Goal: Task Accomplishment & Management: Complete application form

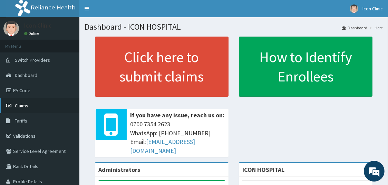
click at [29, 108] on link "Claims" at bounding box center [39, 105] width 79 height 15
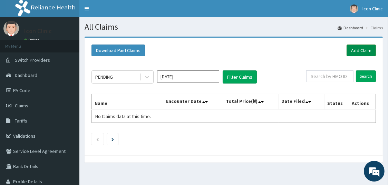
click at [359, 50] on link "Add Claim" at bounding box center [361, 51] width 29 height 12
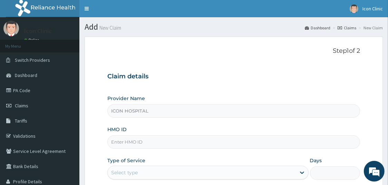
click at [282, 139] on input "HMO ID" at bounding box center [233, 141] width 253 height 13
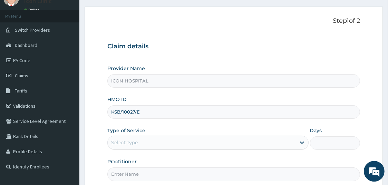
scroll to position [55, 0]
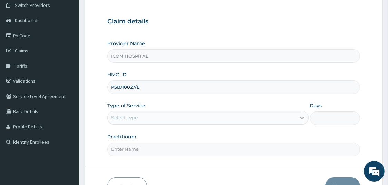
type input "KSB/10027/E"
click at [300, 119] on icon at bounding box center [302, 117] width 7 height 7
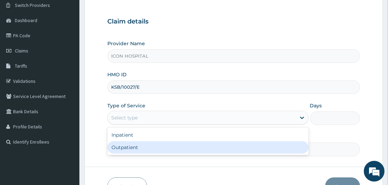
click at [249, 144] on div "Outpatient" at bounding box center [207, 147] width 201 height 12
type input "1"
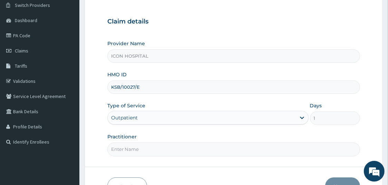
click at [252, 149] on input "Practitioner" at bounding box center [233, 149] width 253 height 13
type input "[PERSON_NAME]"
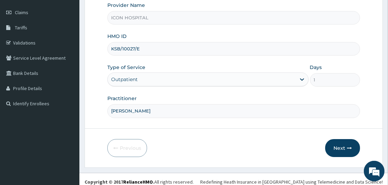
scroll to position [98, 0]
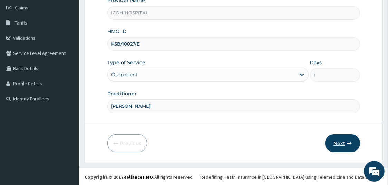
click at [339, 143] on button "Next" at bounding box center [343, 143] width 35 height 18
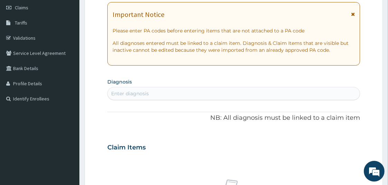
scroll to position [0, 0]
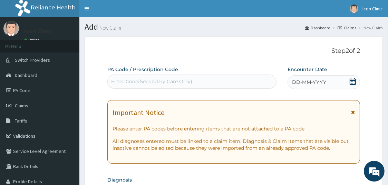
click at [242, 81] on div "Enter Code(Secondary Care Only)" at bounding box center [192, 81] width 169 height 11
click at [355, 82] on icon at bounding box center [353, 81] width 6 height 7
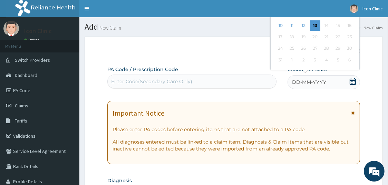
click at [354, 79] on icon at bounding box center [353, 81] width 6 height 7
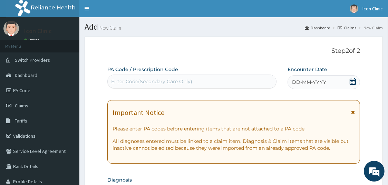
click at [237, 54] on p "Step 2 of 2" at bounding box center [233, 51] width 253 height 8
click at [352, 81] on icon at bounding box center [353, 81] width 7 height 7
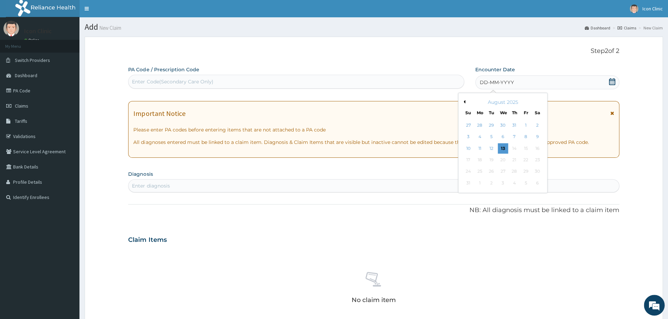
click at [388, 112] on div "Th" at bounding box center [515, 113] width 6 height 6
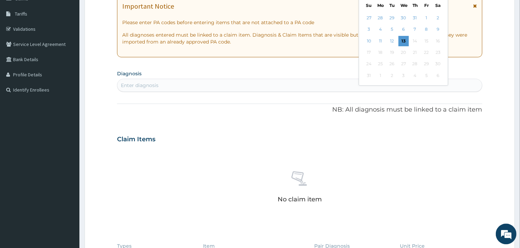
scroll to position [73, 0]
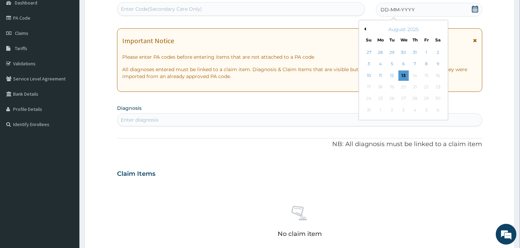
click at [365, 27] on button "Previous Month" at bounding box center [364, 28] width 3 height 3
click at [388, 88] on div "23" at bounding box center [404, 87] width 10 height 10
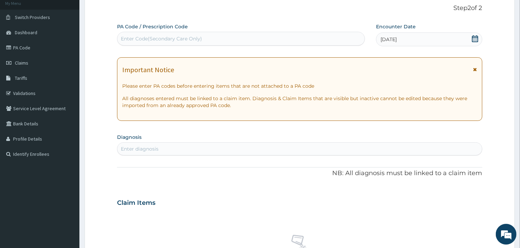
scroll to position [84, 0]
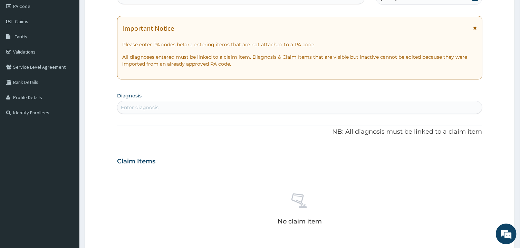
click at [388, 106] on div "Enter diagnosis" at bounding box center [300, 107] width 365 height 11
type input "M"
type input "PYREXIA OF"
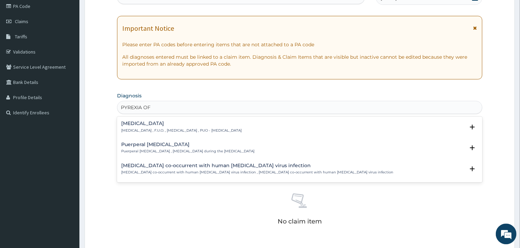
click at [201, 129] on p "[MEDICAL_DATA] , F.U.O. , [MEDICAL_DATA] , PUO - [MEDICAL_DATA]" at bounding box center [181, 130] width 121 height 5
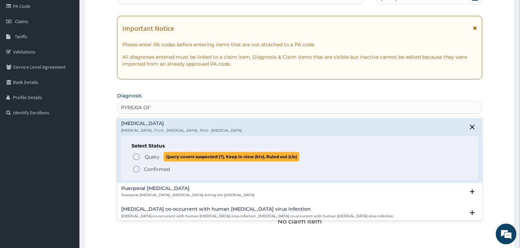
click at [137, 156] on icon "status option query" at bounding box center [136, 157] width 8 height 8
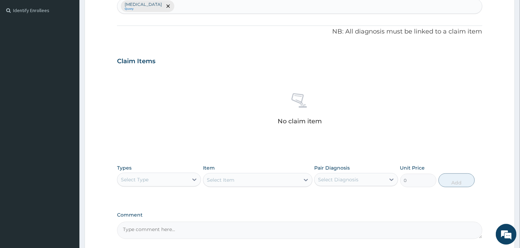
scroll to position [222, 0]
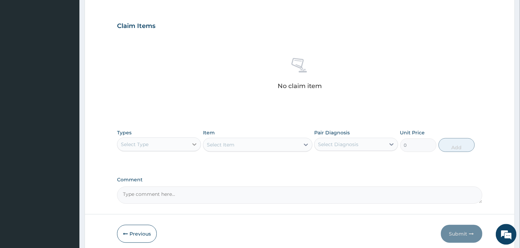
click at [193, 144] on icon at bounding box center [194, 144] width 7 height 7
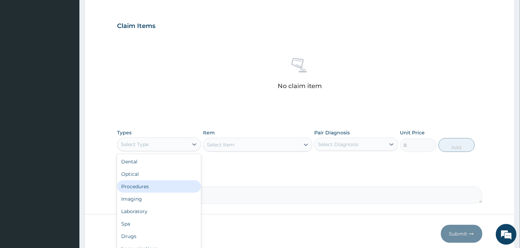
click at [166, 185] on div "Procedures" at bounding box center [159, 186] width 84 height 12
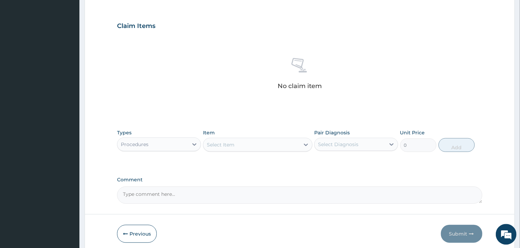
click at [266, 143] on div "Select Item" at bounding box center [252, 144] width 96 height 11
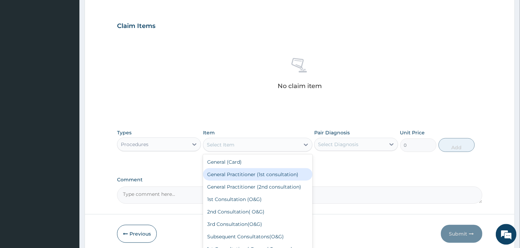
click at [261, 180] on div "General Practitioner (1st consultation)" at bounding box center [258, 174] width 110 height 12
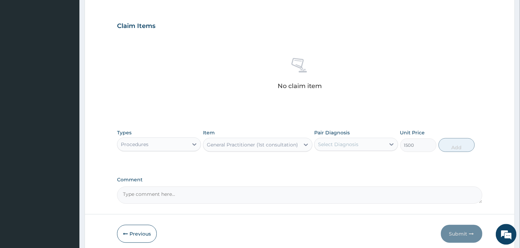
type input "1500"
click at [361, 147] on div "Select Diagnosis" at bounding box center [350, 144] width 71 height 11
click at [321, 163] on input "checkbox" at bounding box center [321, 161] width 4 height 4
checkbox input "true"
click at [388, 148] on button "Add" at bounding box center [457, 145] width 37 height 14
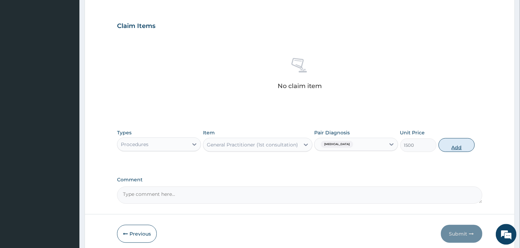
type input "0"
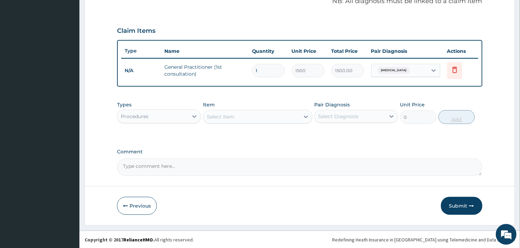
scroll to position [217, 0]
click at [197, 115] on icon at bounding box center [194, 116] width 7 height 7
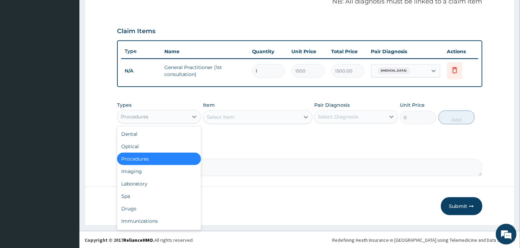
scroll to position [24, 0]
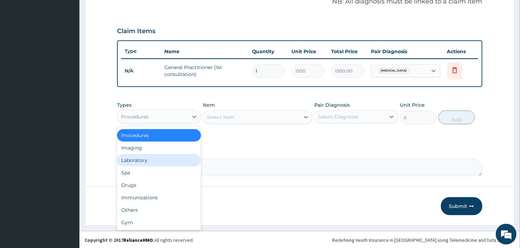
click at [140, 160] on div "Laboratory" at bounding box center [159, 160] width 84 height 12
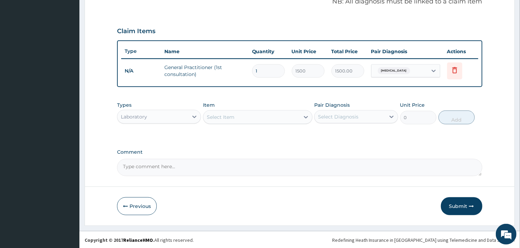
click at [284, 117] on div "Select Item" at bounding box center [252, 117] width 96 height 11
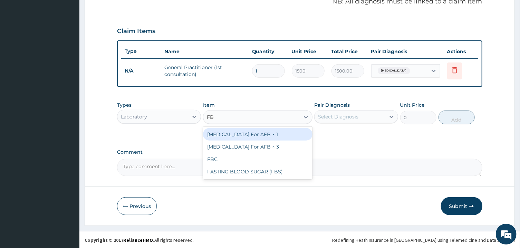
type input "FBC"
click at [280, 132] on div "FBC" at bounding box center [258, 134] width 110 height 12
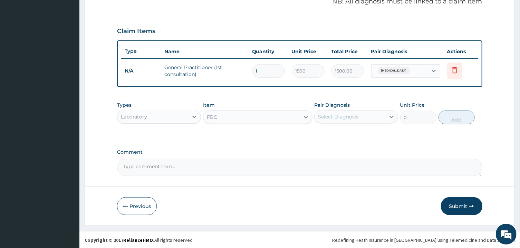
type input "1600"
click at [350, 117] on div "Select Diagnosis" at bounding box center [338, 116] width 40 height 7
click at [321, 133] on input "checkbox" at bounding box center [321, 134] width 4 height 4
checkbox input "true"
click at [388, 118] on button "Add" at bounding box center [457, 118] width 37 height 14
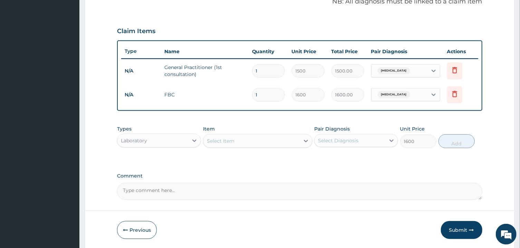
type input "0"
click at [264, 141] on div "Select Item" at bounding box center [252, 140] width 96 height 11
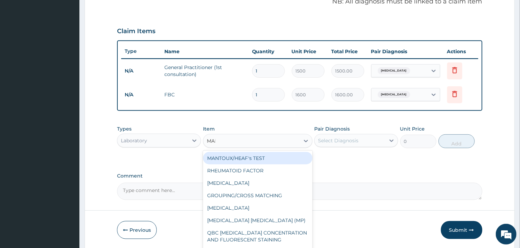
type input "MALA"
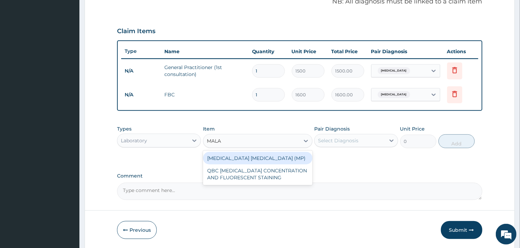
click at [265, 158] on div "MALARIA PARASITE (MP)" at bounding box center [258, 158] width 110 height 12
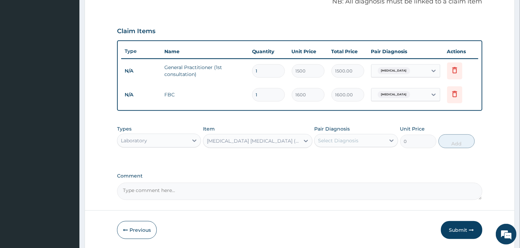
type input "560"
click at [340, 137] on div "Select Diagnosis" at bounding box center [338, 140] width 40 height 7
click at [323, 158] on input "checkbox" at bounding box center [321, 158] width 4 height 4
checkbox input "true"
click at [388, 146] on button "Add" at bounding box center [457, 141] width 37 height 14
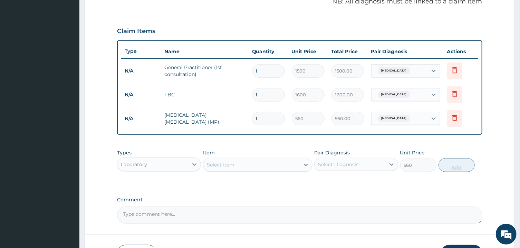
type input "0"
click at [196, 163] on icon at bounding box center [195, 164] width 4 height 2
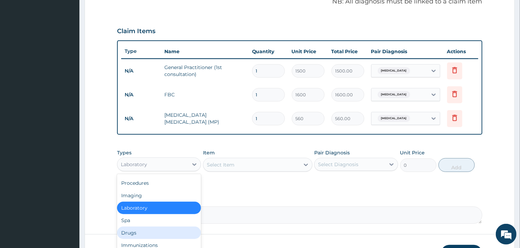
click at [147, 185] on div "Drugs" at bounding box center [159, 233] width 84 height 12
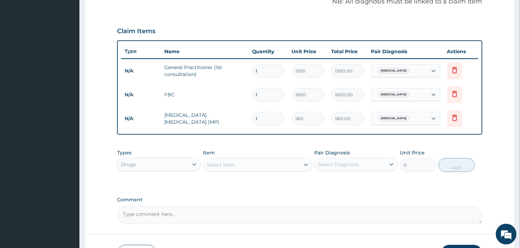
click at [277, 162] on div "Select Item" at bounding box center [252, 164] width 96 height 11
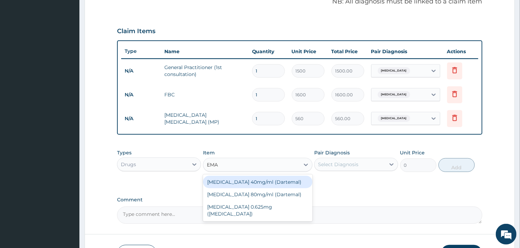
type input "EMAL"
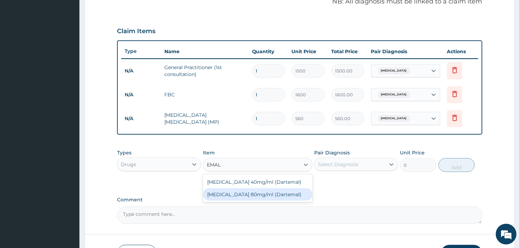
click at [266, 185] on div "Artemether 80mg/ml (Dartemal)" at bounding box center [258, 194] width 110 height 12
type input "750"
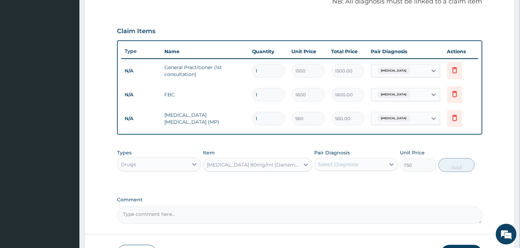
click at [357, 165] on div "Select Diagnosis" at bounding box center [338, 164] width 40 height 7
click at [321, 182] on input "checkbox" at bounding box center [321, 181] width 4 height 4
checkbox input "true"
click at [388, 166] on button "Add" at bounding box center [457, 165] width 37 height 14
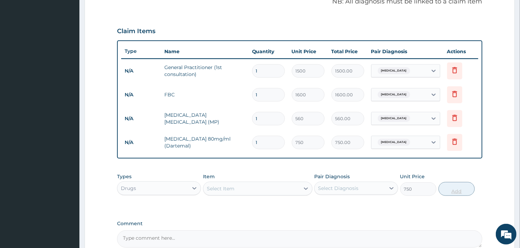
type input "0"
type input "0.00"
type input "6"
type input "4500.00"
type input "6"
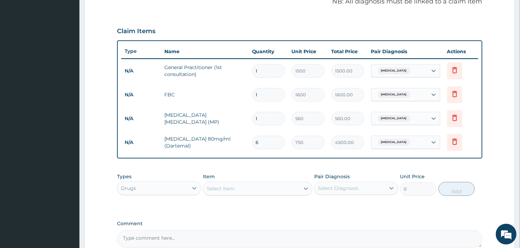
click at [263, 185] on div "Select Item" at bounding box center [252, 188] width 96 height 11
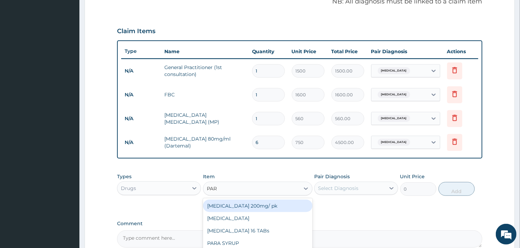
type input "PARA"
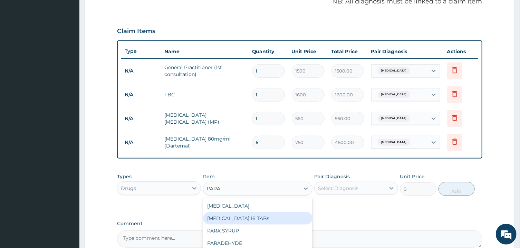
click at [255, 185] on div "PARACETAMOL 16 TABs" at bounding box center [258, 218] width 110 height 12
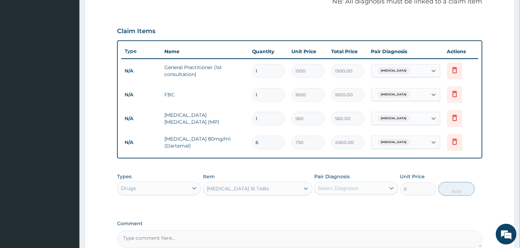
type input "200"
click at [360, 185] on div "Select Diagnosis" at bounding box center [350, 188] width 71 height 11
click at [324, 185] on div "Pyrexia of unknown origin" at bounding box center [357, 206] width 84 height 14
checkbox input "true"
click at [388, 185] on button "Add" at bounding box center [457, 189] width 37 height 14
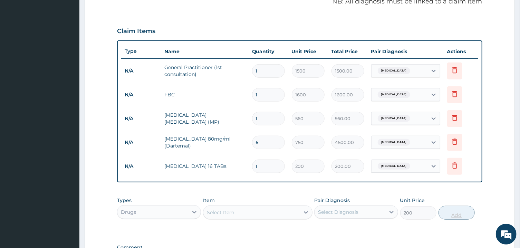
type input "0"
click at [275, 185] on div "Select Item" at bounding box center [252, 212] width 96 height 11
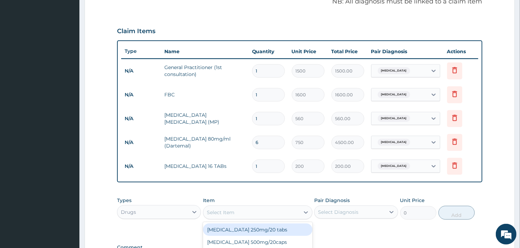
type input "P"
type input "SALB"
click at [261, 185] on div "Salbutamol injection" at bounding box center [258, 230] width 110 height 12
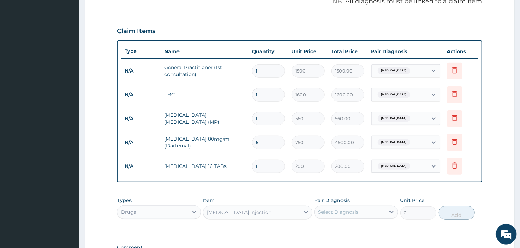
type input "400"
click at [354, 185] on div "Select Diagnosis" at bounding box center [338, 212] width 40 height 7
click at [321, 185] on input "checkbox" at bounding box center [321, 229] width 4 height 4
checkbox input "true"
click at [388, 185] on button "Add" at bounding box center [457, 213] width 37 height 14
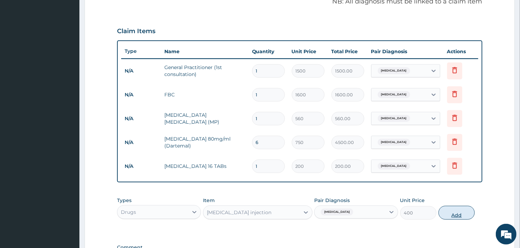
type input "0"
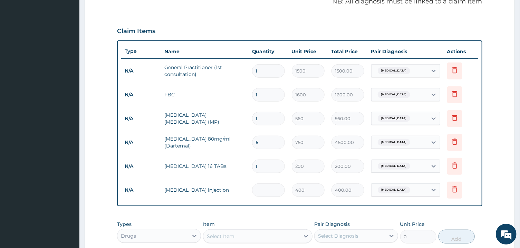
type input "0.00"
type input "2"
type input "800.00"
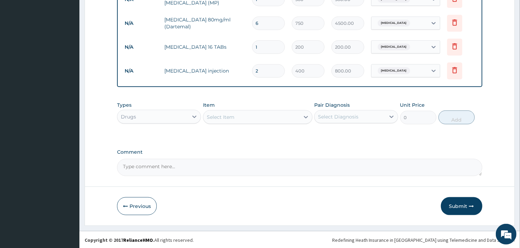
type input "2"
click at [278, 119] on div "Select Item" at bounding box center [252, 117] width 96 height 11
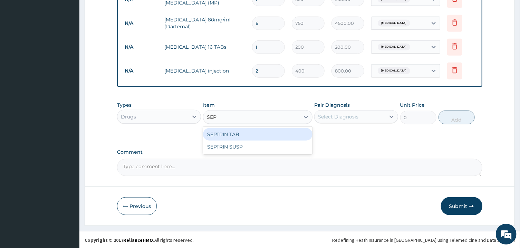
type input "SEPT"
click at [274, 132] on div "SEPTRIN TAB" at bounding box center [258, 134] width 110 height 12
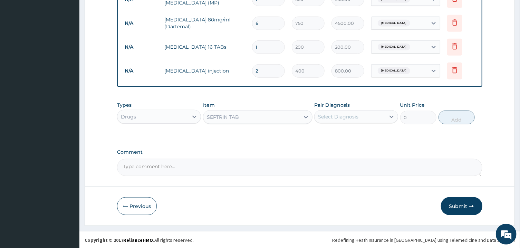
type input "15"
click at [350, 114] on div "Select Diagnosis" at bounding box center [338, 116] width 40 height 7
click at [321, 133] on input "checkbox" at bounding box center [321, 134] width 4 height 4
checkbox input "true"
click at [388, 119] on button "Add" at bounding box center [457, 118] width 37 height 14
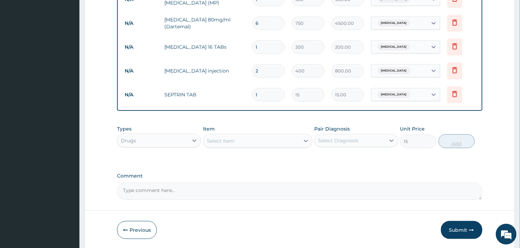
type input "0"
type input "11"
type input "165.00"
type input "1"
type input "15.00"
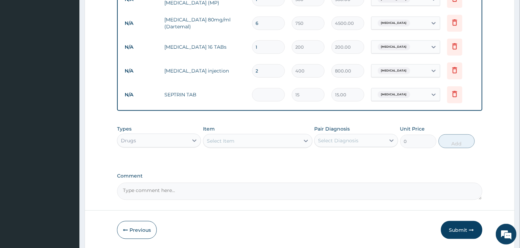
type input "0.00"
type input "1"
type input "15.00"
type input "10"
type input "150.00"
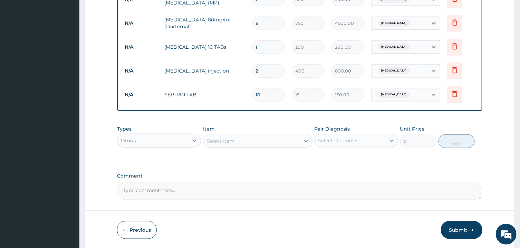
type input "10"
click at [275, 139] on div "Select Item" at bounding box center [252, 140] width 96 height 11
type input "VIT"
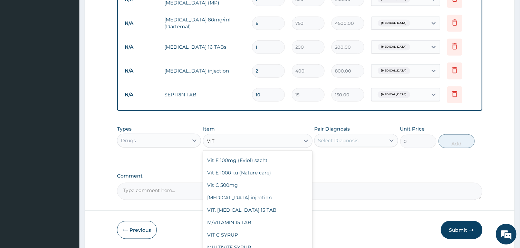
scroll to position [86, 0]
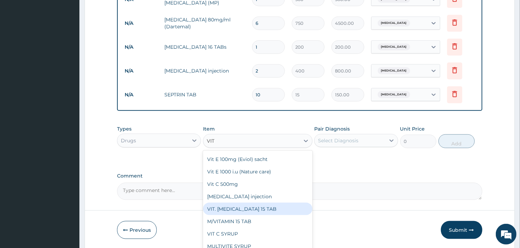
click at [246, 185] on div "VIT. B COMPLEX 15 TAB" at bounding box center [258, 209] width 110 height 12
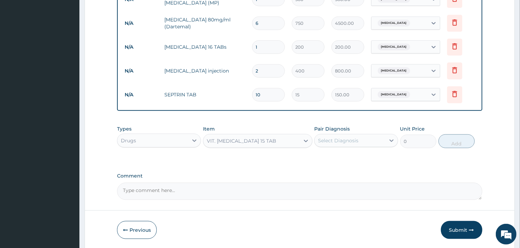
type input "200"
click at [369, 143] on div "Select Diagnosis" at bounding box center [350, 140] width 71 height 11
click at [324, 157] on div "Pyrexia of unknown origin" at bounding box center [357, 158] width 84 height 14
checkbox input "true"
click at [388, 140] on button "Add" at bounding box center [457, 141] width 37 height 14
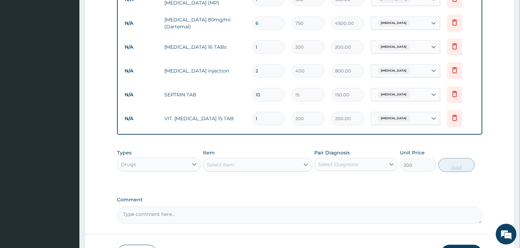
type input "0"
click at [275, 159] on div "Select Item" at bounding box center [252, 164] width 96 height 11
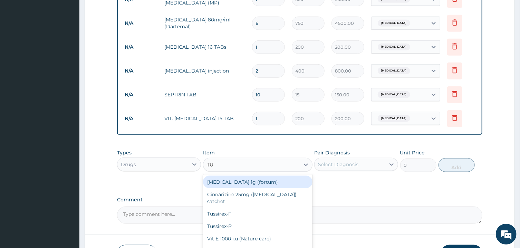
type input "TUS"
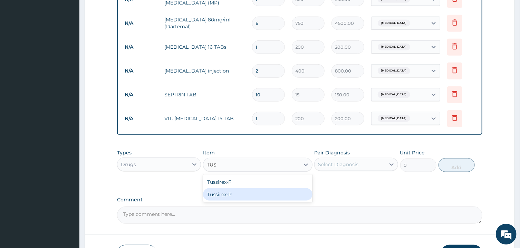
click at [253, 185] on div "Tussirex-P" at bounding box center [258, 194] width 110 height 12
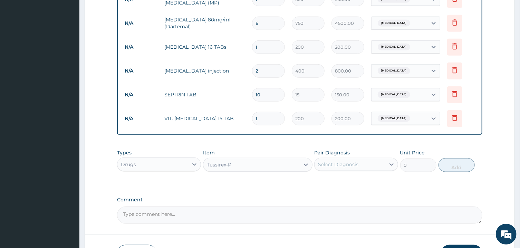
type input "500"
click at [375, 165] on div "Select Diagnosis" at bounding box center [350, 164] width 71 height 11
click at [326, 180] on div "Pyrexia of unknown origin" at bounding box center [357, 182] width 84 height 14
checkbox input "true"
click at [388, 168] on button "Add" at bounding box center [457, 165] width 37 height 14
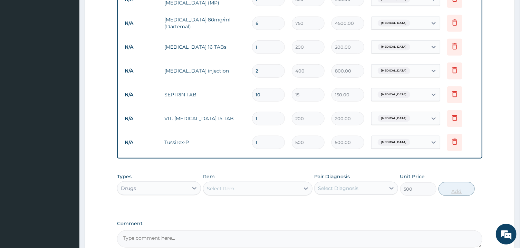
type input "0"
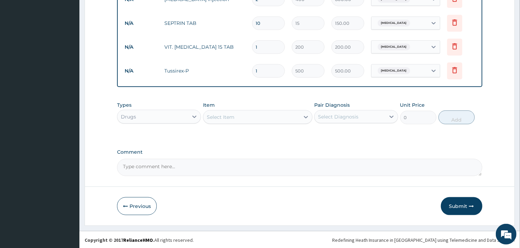
click at [388, 166] on textarea "Comment" at bounding box center [299, 167] width 365 height 17
click at [148, 167] on textarea "ICON JLUY BILL 2025" at bounding box center [299, 167] width 365 height 17
click at [173, 163] on textarea "ICON JULY BILL 2025" at bounding box center [299, 167] width 365 height 17
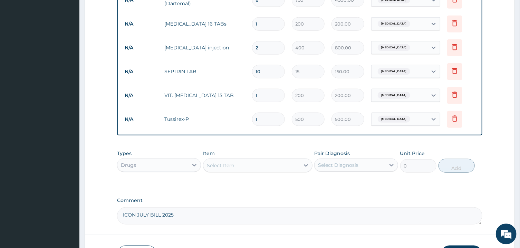
scroll to position [372, 0]
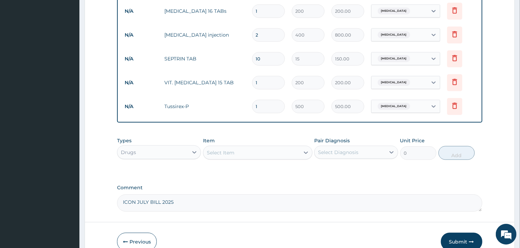
type textarea "ICON JULY BILL 2025"
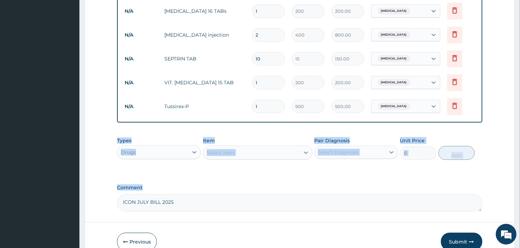
drag, startPoint x: 525, startPoint y: 137, endPoint x: 526, endPoint y: 202, distance: 65.0
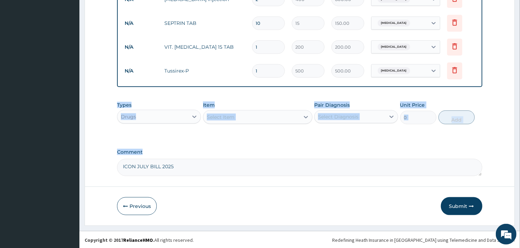
click at [388, 166] on textarea "ICON JULY BILL 2025" at bounding box center [299, 167] width 365 height 17
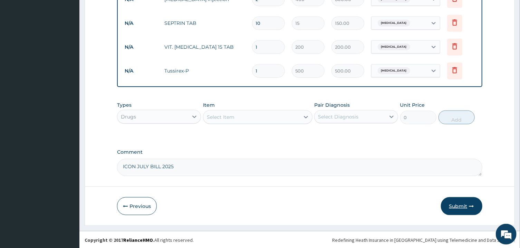
click at [388, 185] on button "Submit" at bounding box center [461, 206] width 41 height 18
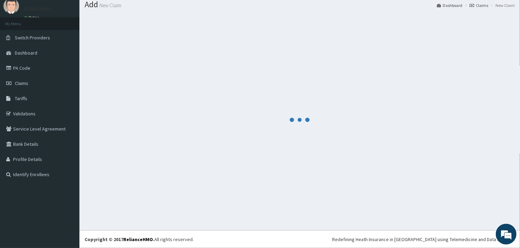
scroll to position [22, 0]
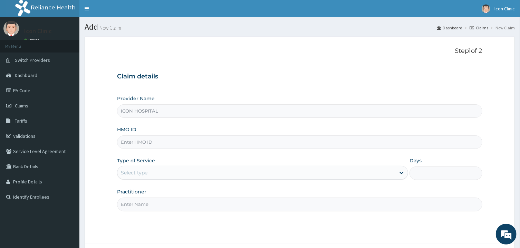
click at [294, 143] on input "HMO ID" at bounding box center [299, 141] width 365 height 13
type input "OSS/10071/B"
click at [219, 175] on div "Select type" at bounding box center [257, 172] width 278 height 11
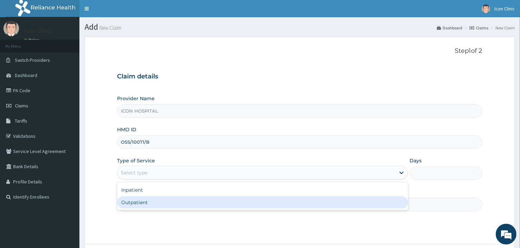
click at [192, 201] on div "Outpatient" at bounding box center [262, 202] width 291 height 12
type input "1"
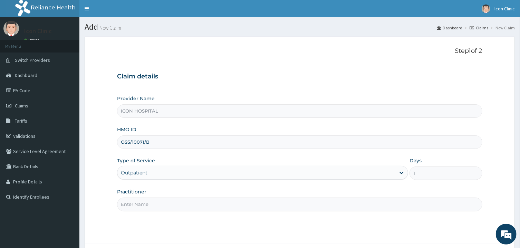
click at [210, 205] on input "Practitioner" at bounding box center [299, 204] width 365 height 13
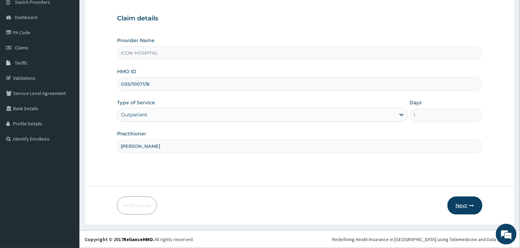
type input "[PERSON_NAME]"
click at [463, 206] on button "Next" at bounding box center [465, 206] width 35 height 18
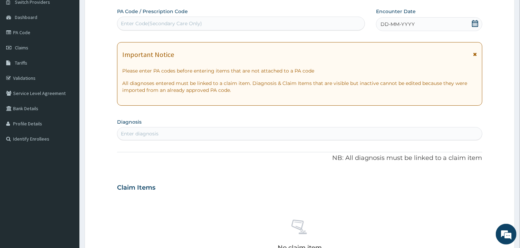
scroll to position [0, 0]
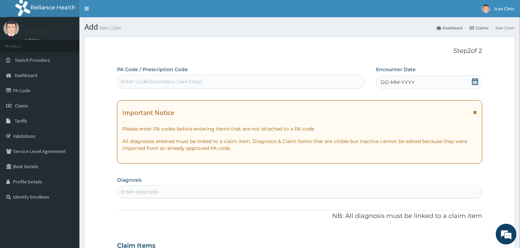
click at [476, 81] on icon at bounding box center [475, 81] width 6 height 7
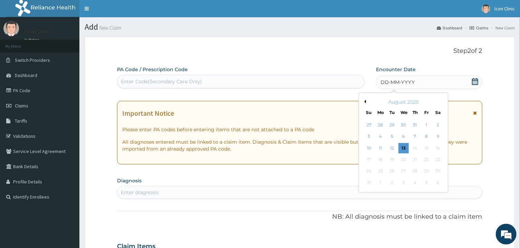
click at [367, 101] on div "August 2025" at bounding box center [403, 101] width 83 height 7
click at [367, 102] on div "August 2025" at bounding box center [403, 101] width 83 height 7
click at [366, 103] on button "Previous Month" at bounding box center [364, 101] width 3 height 3
click at [381, 172] on div "28" at bounding box center [381, 171] width 10 height 10
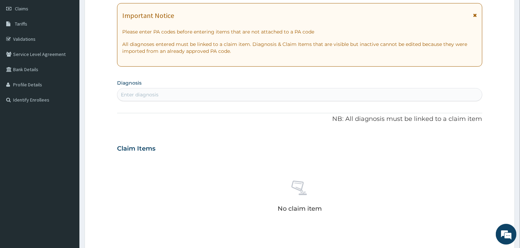
scroll to position [98, 0]
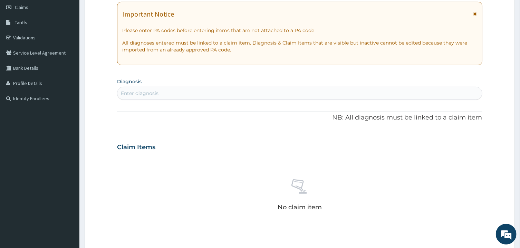
click at [394, 93] on div "Enter diagnosis" at bounding box center [300, 93] width 365 height 11
type input "MALARIA"
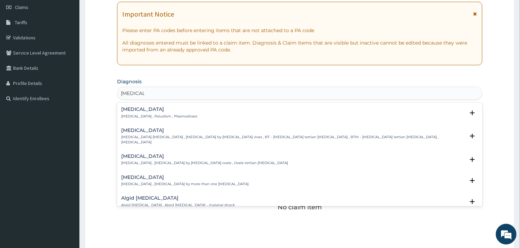
click at [189, 118] on div "Malaria Malaria , Paludism , Plasmodiosis" at bounding box center [299, 113] width 357 height 12
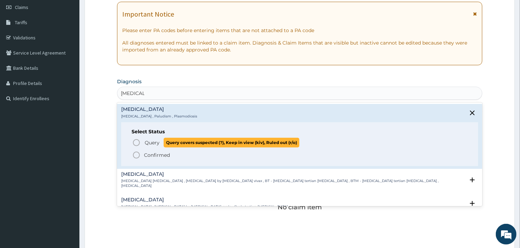
click at [135, 143] on icon "status option query" at bounding box center [136, 143] width 8 height 8
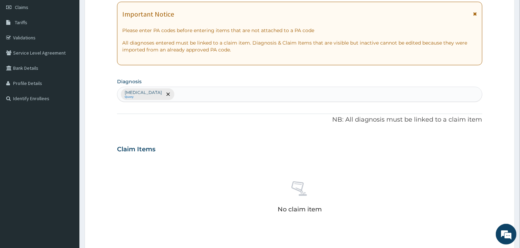
scroll to position [250, 0]
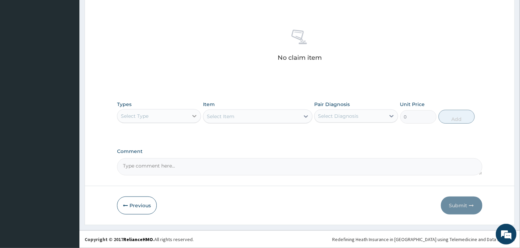
click at [190, 113] on div at bounding box center [194, 116] width 12 height 12
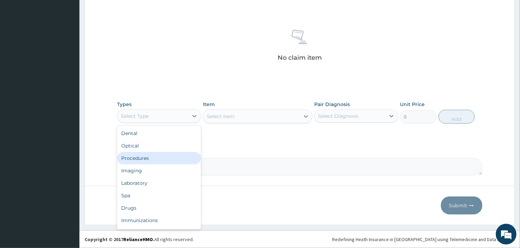
click at [153, 160] on div "Procedures" at bounding box center [159, 158] width 84 height 12
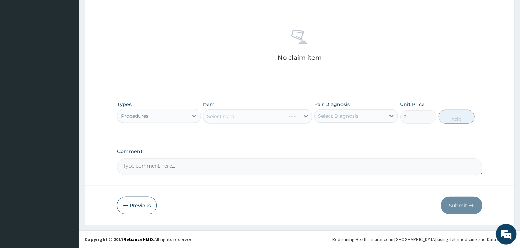
click at [244, 119] on div "Select Item" at bounding box center [258, 117] width 110 height 14
click at [244, 119] on div "Select Item" at bounding box center [252, 116] width 96 height 11
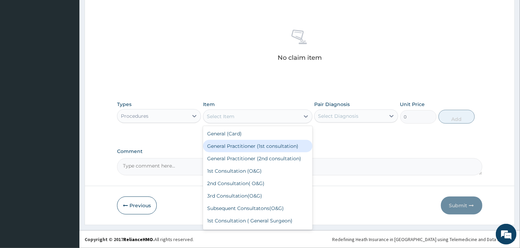
click at [245, 147] on div "General Practitioner (1st consultation)" at bounding box center [258, 146] width 110 height 12
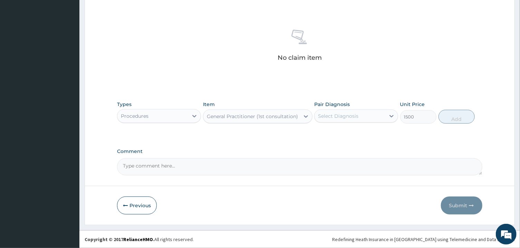
type input "1500"
click at [346, 119] on div "Select Diagnosis" at bounding box center [338, 116] width 40 height 7
click at [323, 135] on input "checkbox" at bounding box center [321, 133] width 4 height 4
checkbox input "true"
click at [455, 122] on button "Add" at bounding box center [457, 117] width 37 height 14
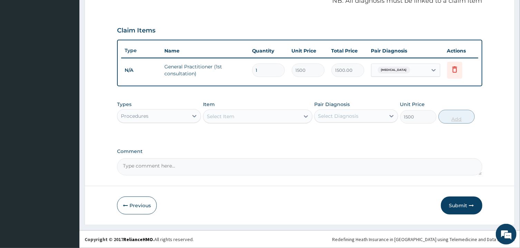
type input "0"
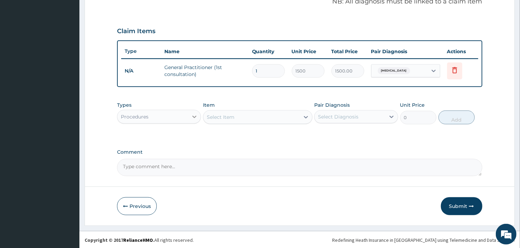
click at [190, 115] on div at bounding box center [194, 117] width 12 height 12
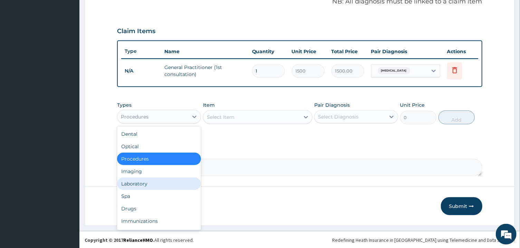
click at [146, 181] on div "Laboratory" at bounding box center [159, 184] width 84 height 12
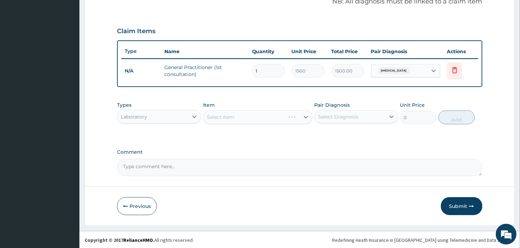
click at [249, 120] on div "Select Item" at bounding box center [258, 117] width 110 height 14
click at [249, 120] on div "Select Item" at bounding box center [252, 117] width 96 height 11
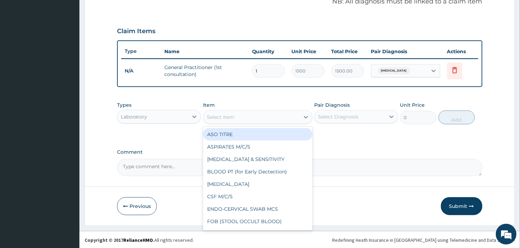
type input "A"
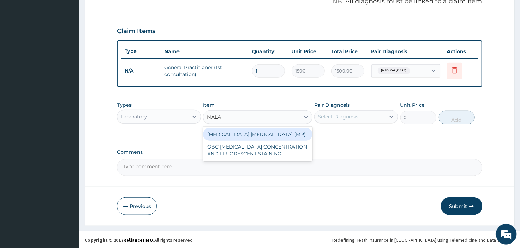
type input "MALAR"
click at [254, 133] on div "MALARIA PARASITE (MP)" at bounding box center [258, 134] width 110 height 12
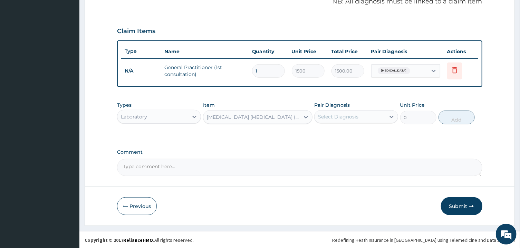
type input "560"
click at [358, 116] on div "Select Diagnosis" at bounding box center [338, 116] width 40 height 7
click at [323, 134] on input "checkbox" at bounding box center [321, 134] width 4 height 4
checkbox input "true"
click at [461, 117] on button "Add" at bounding box center [457, 118] width 37 height 14
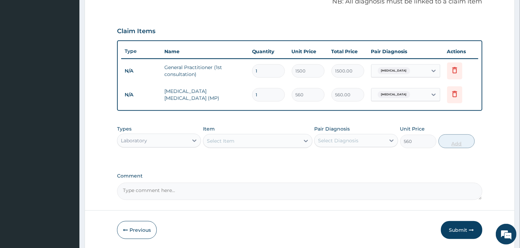
type input "0"
click at [240, 139] on div "Select Item" at bounding box center [252, 140] width 96 height 11
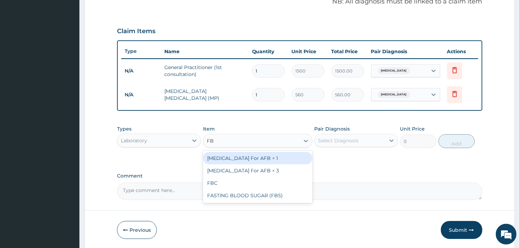
type input "FBC"
click at [247, 159] on div "FBC" at bounding box center [258, 158] width 110 height 12
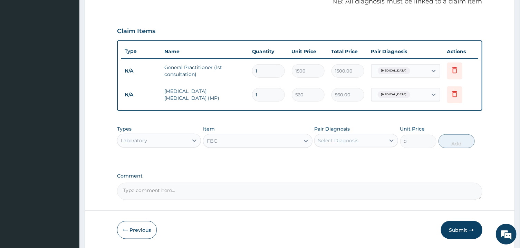
type input "1600"
click at [362, 139] on div "Select Diagnosis" at bounding box center [350, 140] width 71 height 11
click at [323, 157] on input "checkbox" at bounding box center [321, 158] width 4 height 4
checkbox input "true"
click at [454, 140] on button "Add" at bounding box center [457, 141] width 37 height 14
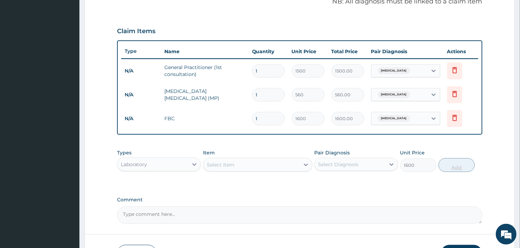
type input "0"
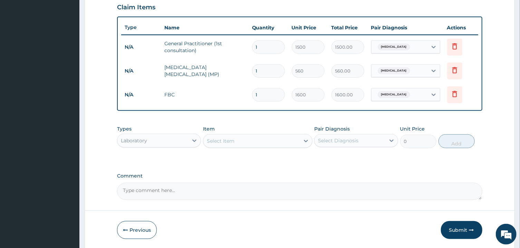
scroll to position [256, 0]
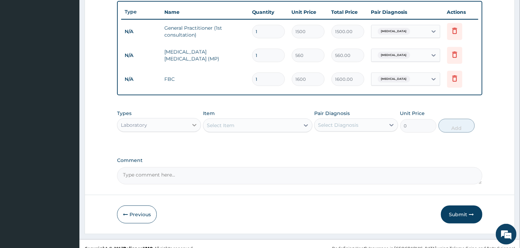
click at [197, 124] on icon at bounding box center [194, 125] width 7 height 7
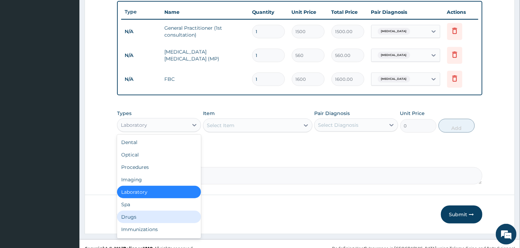
click at [145, 214] on div "Drugs" at bounding box center [159, 217] width 84 height 12
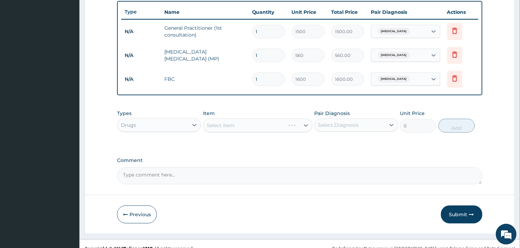
click at [245, 121] on div "Select Item" at bounding box center [258, 126] width 110 height 14
click at [260, 127] on div "Select Item" at bounding box center [258, 126] width 110 height 14
click at [306, 125] on div "Select Item" at bounding box center [258, 126] width 110 height 14
click at [289, 127] on div "Select Item" at bounding box center [258, 126] width 110 height 14
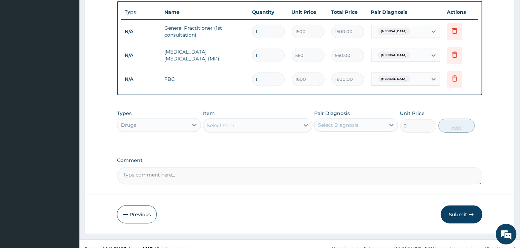
click at [289, 127] on div "Select Item" at bounding box center [252, 125] width 96 height 11
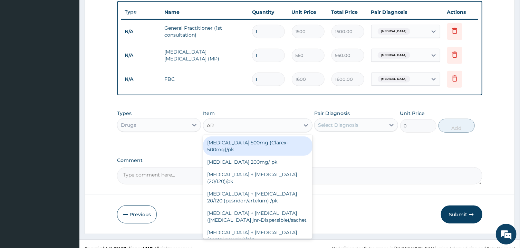
type input "ART"
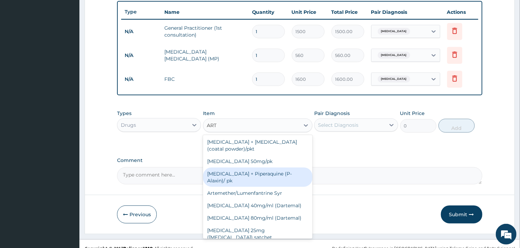
scroll to position [69, 0]
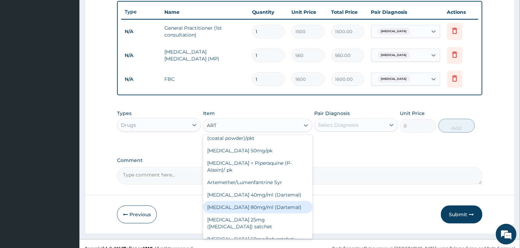
click at [259, 201] on div "Artemether 80mg/ml (Dartemal)" at bounding box center [258, 207] width 110 height 12
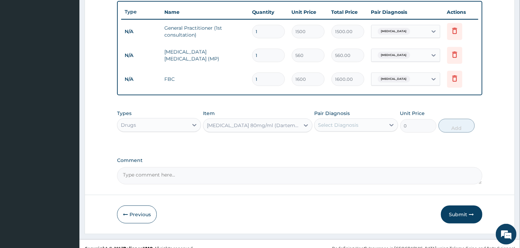
type input "750"
click at [355, 122] on div "Select Diagnosis" at bounding box center [338, 125] width 40 height 7
click at [319, 144] on div "Malaria" at bounding box center [357, 143] width 84 height 14
checkbox input "true"
click at [454, 128] on button "Add" at bounding box center [457, 126] width 37 height 14
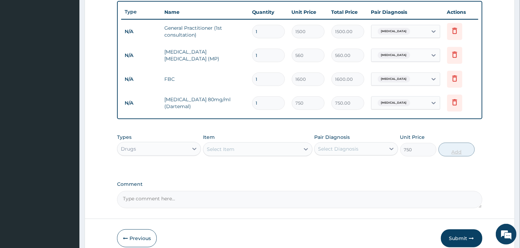
type input "0"
type input "0.00"
type input "6"
type input "4500.00"
type input "6"
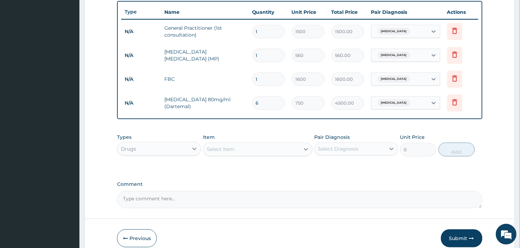
click at [290, 149] on div "Select Item" at bounding box center [252, 149] width 96 height 11
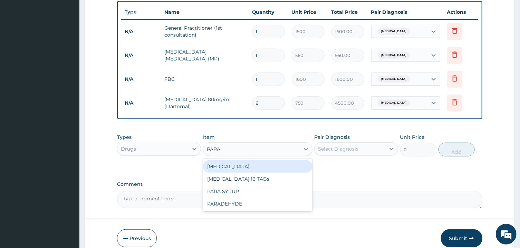
type input "PARAC"
click at [262, 169] on div "PARACETAMOL 16 TABs" at bounding box center [258, 166] width 110 height 12
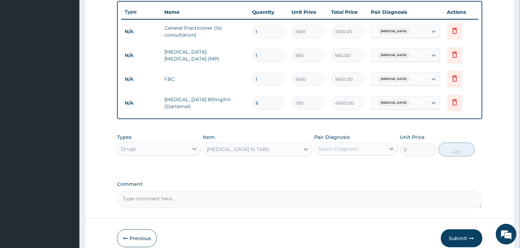
type input "200"
click at [378, 146] on div "Select Diagnosis" at bounding box center [350, 148] width 71 height 11
click at [327, 166] on label "Malaria" at bounding box center [347, 165] width 43 height 7
checkbox input "true"
click at [461, 148] on button "Add" at bounding box center [457, 150] width 37 height 14
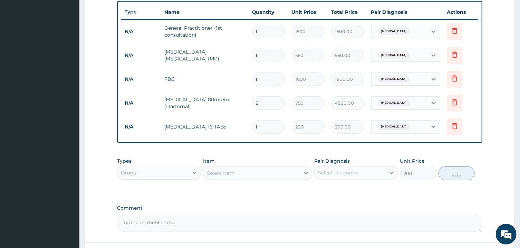
type input "0"
click at [271, 172] on div "Select Item" at bounding box center [252, 173] width 96 height 11
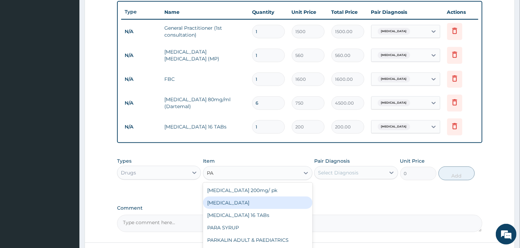
type input "P"
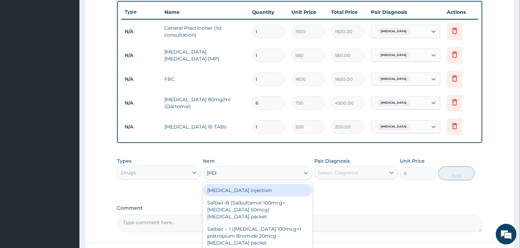
type input "SALB"
click at [269, 188] on div "Salbutamol injection" at bounding box center [258, 190] width 110 height 12
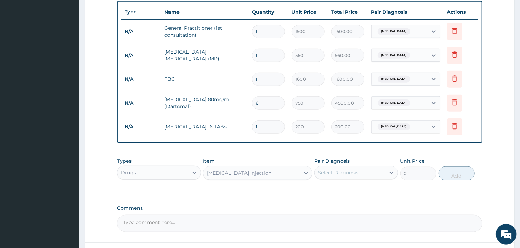
type input "400"
click at [340, 172] on div "Select Diagnosis" at bounding box center [338, 172] width 40 height 7
click at [321, 190] on input "checkbox" at bounding box center [321, 190] width 4 height 4
checkbox input "true"
click at [459, 175] on button "Add" at bounding box center [457, 174] width 37 height 14
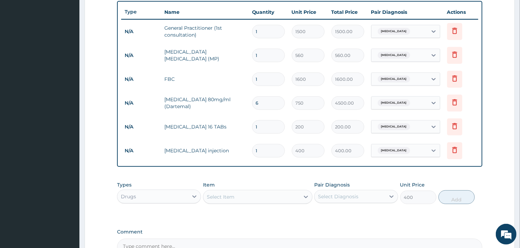
type input "0"
click at [234, 179] on div "Types Drugs Item Select Item Pair Diagnosis Select Diagnosis Unit Price 0 Add" at bounding box center [299, 193] width 365 height 30
click at [261, 152] on input "1" at bounding box center [268, 150] width 33 height 13
type input "0.00"
type input "2"
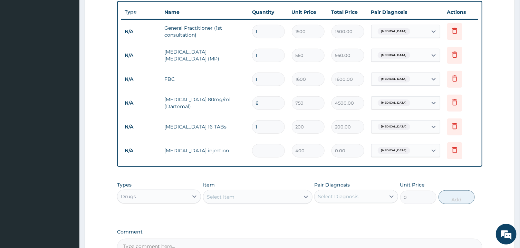
type input "800.00"
type input "2"
click at [257, 195] on div "Select Item" at bounding box center [252, 196] width 96 height 11
type input "VIT."
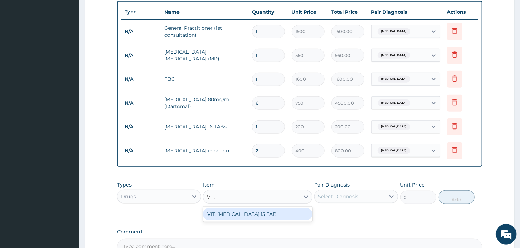
click at [259, 214] on div "VIT. [MEDICAL_DATA] 15 TAB" at bounding box center [258, 214] width 110 height 12
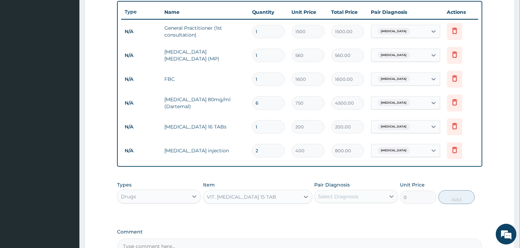
type input "200"
click at [355, 196] on div "Select Diagnosis" at bounding box center [338, 196] width 40 height 7
click at [336, 212] on label "Malaria" at bounding box center [347, 213] width 43 height 7
checkbox input "true"
click at [449, 194] on button "Add" at bounding box center [457, 197] width 37 height 14
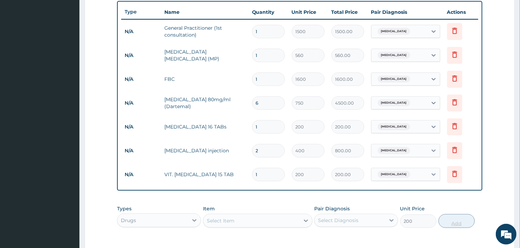
type input "0"
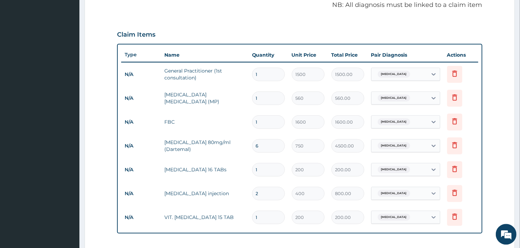
scroll to position [355, 0]
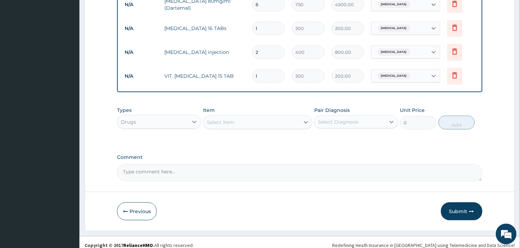
click at [374, 175] on textarea "Comment" at bounding box center [299, 172] width 365 height 17
type textarea "ICON JULY BILL 2025"
click at [467, 210] on button "Submit" at bounding box center [461, 212] width 41 height 18
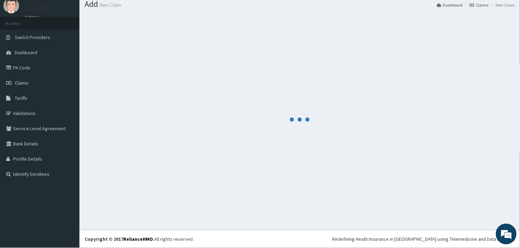
scroll to position [22, 0]
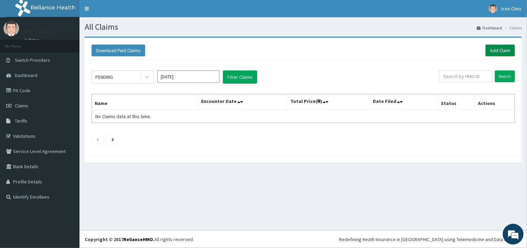
click at [498, 49] on link "Add Claim" at bounding box center [500, 51] width 29 height 12
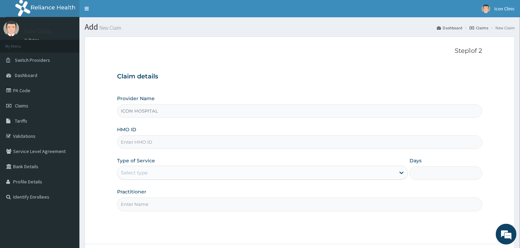
click at [341, 142] on input "HMO ID" at bounding box center [299, 141] width 365 height 13
type input "VLA/10373/A"
click at [357, 178] on div "Select type" at bounding box center [257, 172] width 278 height 11
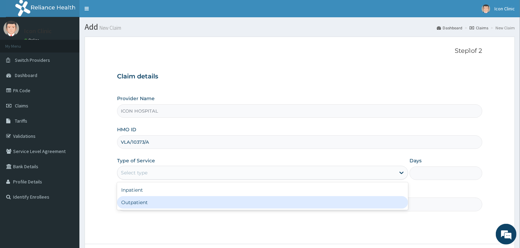
click at [274, 208] on div "Outpatient" at bounding box center [262, 202] width 291 height 12
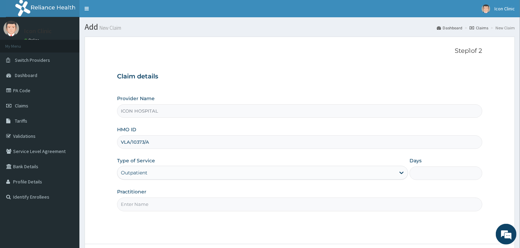
type input "1"
click at [401, 214] on div "Step 1 of 2 Claim details Provider Name ICON HOSPITAL HMO ID VLA/10373/A Type o…" at bounding box center [299, 140] width 365 height 186
click at [397, 205] on input "Practitioner" at bounding box center [299, 204] width 365 height 13
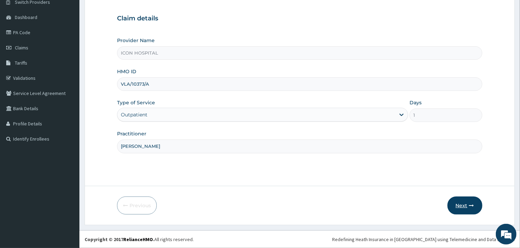
type input "[PERSON_NAME]"
click at [462, 207] on button "Next" at bounding box center [465, 206] width 35 height 18
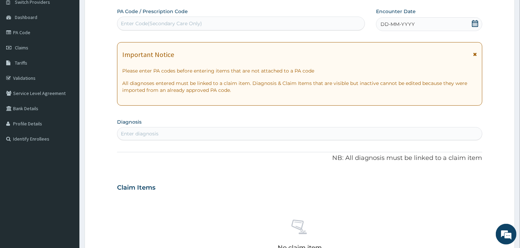
scroll to position [0, 0]
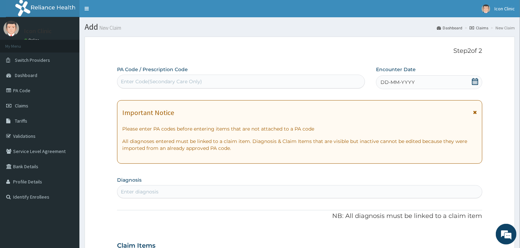
click at [473, 81] on icon at bounding box center [475, 81] width 7 height 7
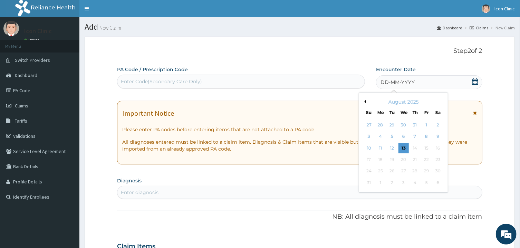
click at [366, 102] on button "Previous Month" at bounding box center [364, 101] width 3 height 3
click at [417, 171] on div "31" at bounding box center [415, 171] width 10 height 10
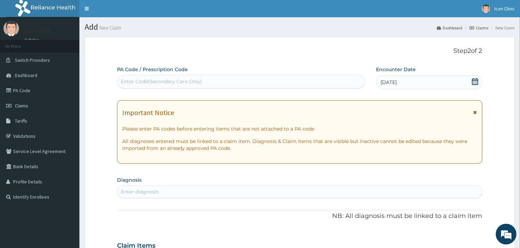
click at [330, 193] on div "Enter diagnosis" at bounding box center [300, 191] width 365 height 11
type input "HYPERTENSIO"
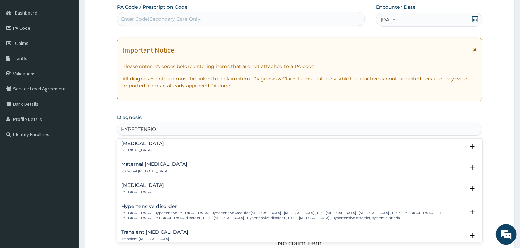
scroll to position [521, 0]
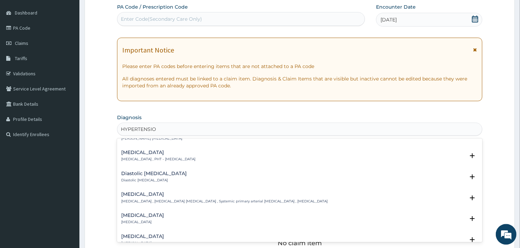
click at [164, 179] on div "Diastolic hypertension Diastolic hypertension Select Status Query Query covers …" at bounding box center [299, 178] width 365 height 21
click at [146, 191] on div "Essential hypertension Essential hypertension , Idiopathic hypertension , Syste…" at bounding box center [224, 197] width 207 height 12
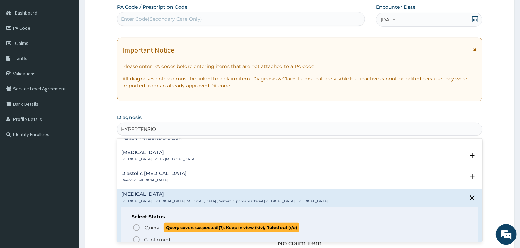
click at [137, 223] on icon "status option query" at bounding box center [136, 227] width 8 height 8
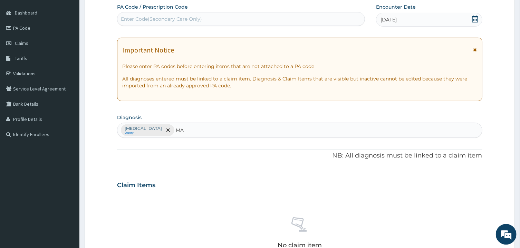
type input "M"
type input "O"
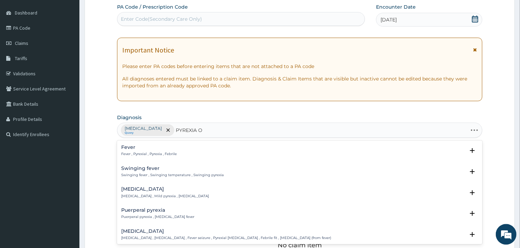
type input "PYREXIA OF"
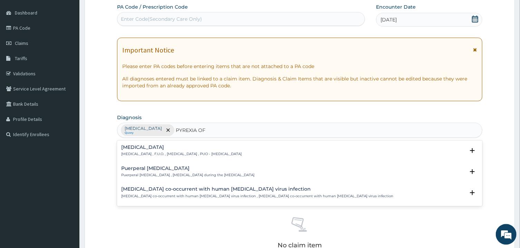
click at [180, 150] on h4 "[MEDICAL_DATA]" at bounding box center [181, 146] width 121 height 5
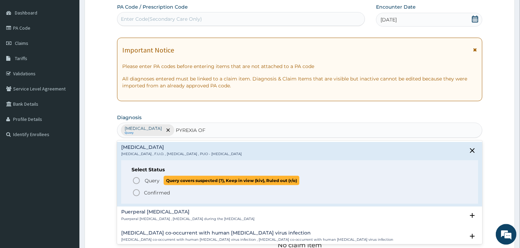
click at [137, 180] on icon "status option query" at bounding box center [136, 180] width 8 height 8
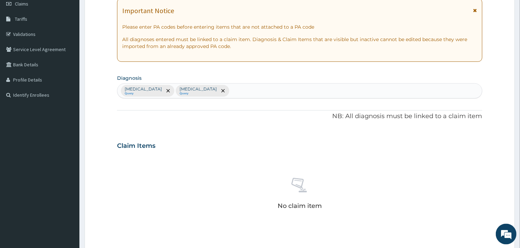
scroll to position [235, 0]
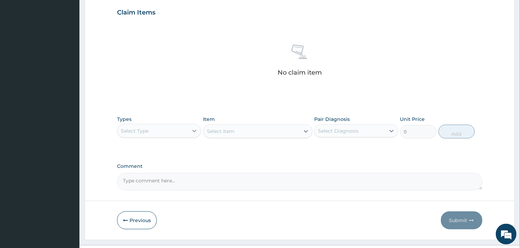
click at [193, 133] on icon at bounding box center [194, 131] width 7 height 7
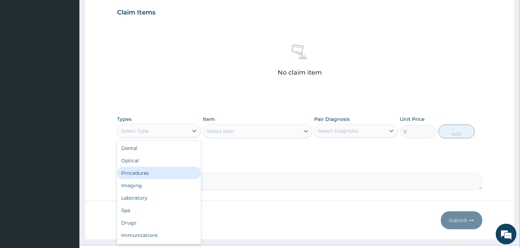
click at [153, 176] on div "Procedures" at bounding box center [159, 173] width 84 height 12
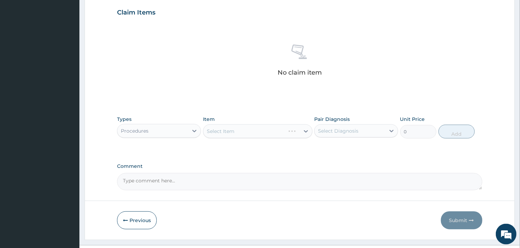
click at [241, 131] on div "Select Item" at bounding box center [258, 131] width 110 height 14
click at [241, 131] on div "Select Item" at bounding box center [252, 131] width 96 height 11
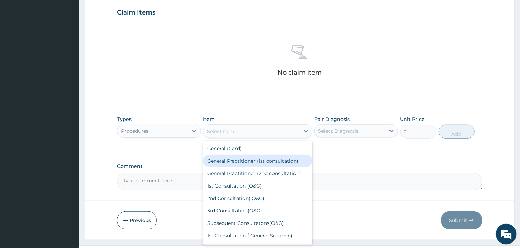
click at [236, 163] on div "General Practitioner (1st consultation)" at bounding box center [258, 161] width 110 height 12
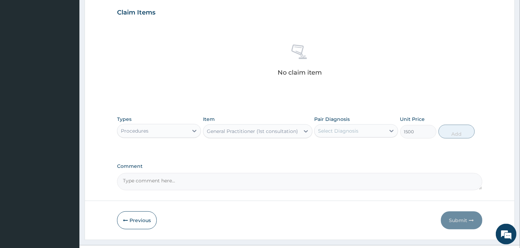
type input "1500"
click at [361, 129] on div "Select Diagnosis" at bounding box center [350, 130] width 71 height 11
click at [321, 151] on div "Essential hypertension" at bounding box center [357, 149] width 84 height 14
checkbox input "true"
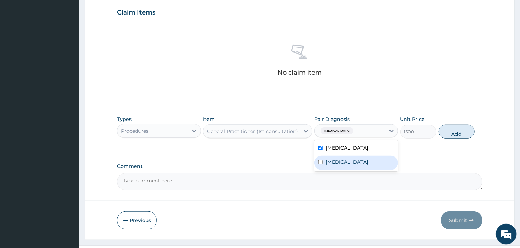
click at [320, 163] on input "checkbox" at bounding box center [321, 162] width 4 height 4
checkbox input "true"
click at [459, 135] on button "Add" at bounding box center [457, 132] width 37 height 14
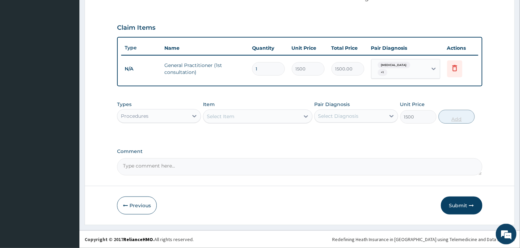
type input "0"
click at [262, 119] on div "Select Item" at bounding box center [252, 116] width 96 height 11
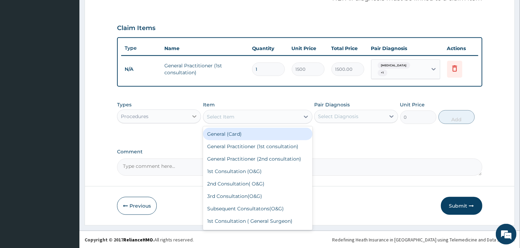
click at [195, 115] on icon at bounding box center [194, 116] width 7 height 7
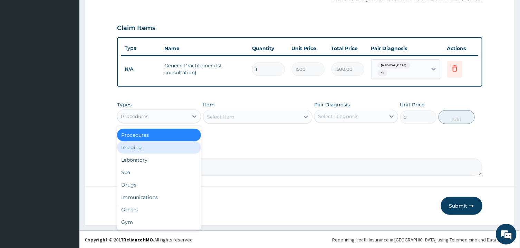
scroll to position [0, 0]
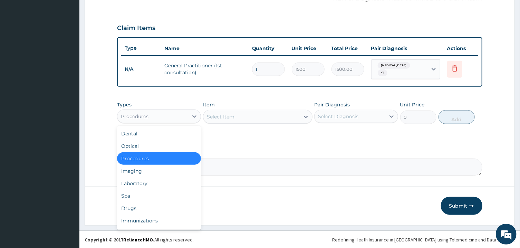
click at [132, 161] on div "Procedures" at bounding box center [159, 158] width 84 height 12
click at [195, 115] on icon at bounding box center [194, 116] width 7 height 7
click at [139, 182] on div "Laboratory" at bounding box center [159, 183] width 84 height 12
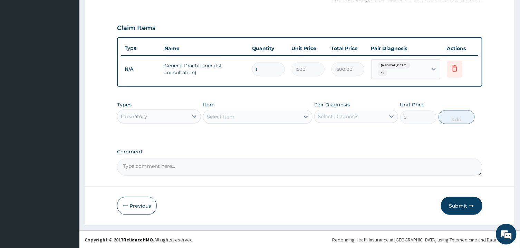
click at [246, 118] on div "Select Item" at bounding box center [252, 116] width 96 height 11
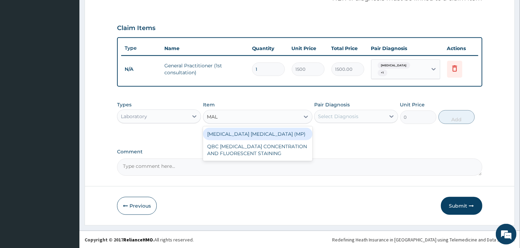
type input "MALA"
click at [250, 133] on div "[MEDICAL_DATA] [MEDICAL_DATA] (MP)" at bounding box center [258, 134] width 110 height 12
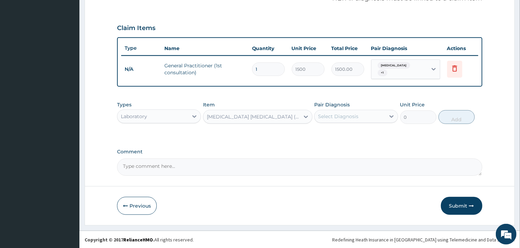
type input "560"
click at [330, 116] on div "Select Diagnosis" at bounding box center [338, 116] width 40 height 7
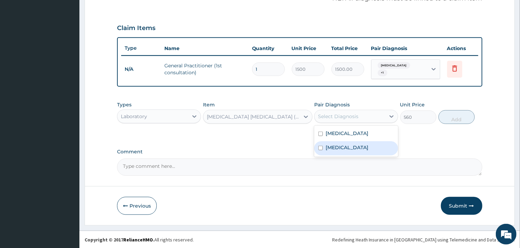
click at [321, 146] on input "checkbox" at bounding box center [321, 148] width 4 height 4
checkbox input "true"
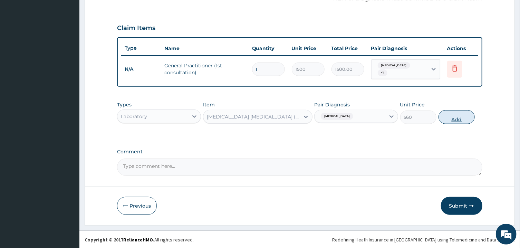
click at [449, 119] on button "Add" at bounding box center [457, 117] width 37 height 14
type input "0"
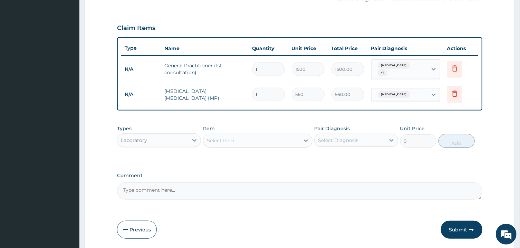
click at [236, 138] on div "Select Item" at bounding box center [252, 140] width 96 height 11
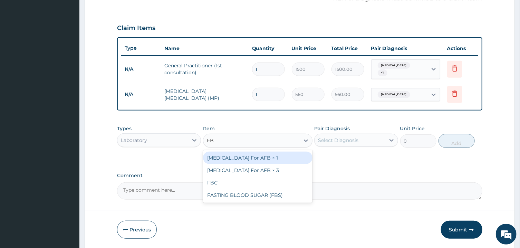
type input "FBC"
click at [235, 157] on div "FBC" at bounding box center [258, 158] width 110 height 12
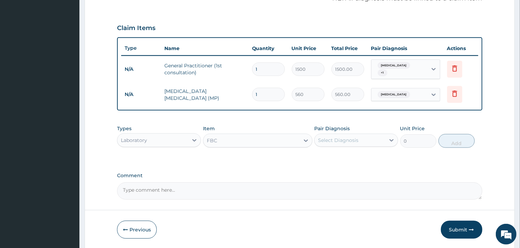
type input "1600"
click at [346, 143] on div "Select Diagnosis" at bounding box center [350, 140] width 71 height 11
click at [345, 155] on label "Essential hypertension" at bounding box center [347, 157] width 43 height 7
checkbox input "true"
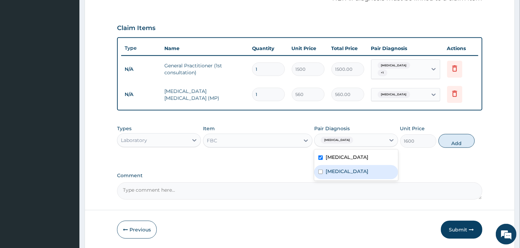
click at [338, 171] on label "[MEDICAL_DATA]" at bounding box center [347, 171] width 43 height 7
checkbox input "true"
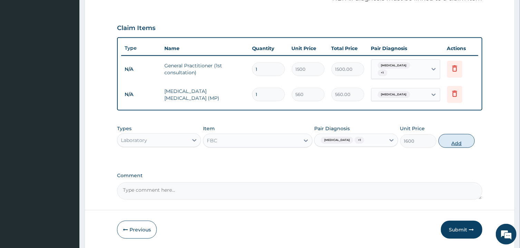
click at [453, 145] on button "Add" at bounding box center [457, 141] width 37 height 14
type input "0"
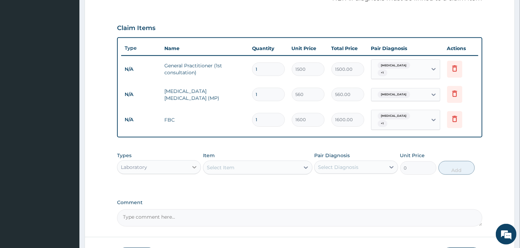
click at [195, 167] on icon at bounding box center [195, 167] width 4 height 2
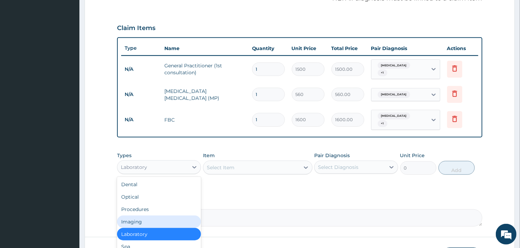
scroll to position [24, 0]
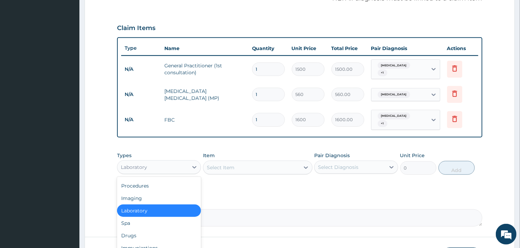
click at [247, 166] on div "Select Item" at bounding box center [252, 167] width 96 height 11
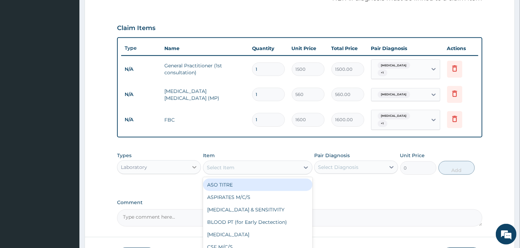
click at [189, 166] on div at bounding box center [194, 167] width 12 height 12
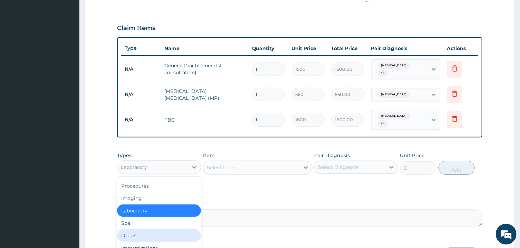
click at [145, 234] on div "Drugs" at bounding box center [159, 235] width 84 height 12
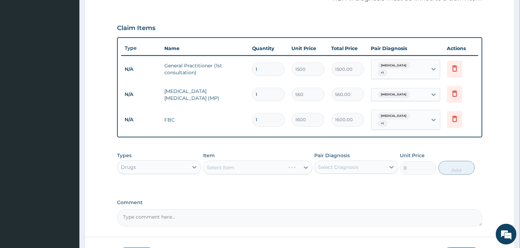
click at [241, 167] on div "Select Item" at bounding box center [258, 168] width 110 height 14
click at [241, 166] on div "Select Item" at bounding box center [252, 167] width 96 height 11
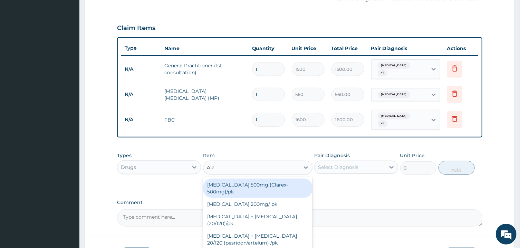
type input "ART"
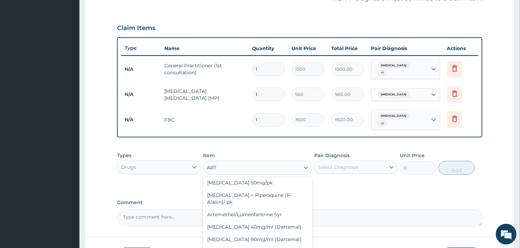
scroll to position [80, 0]
click at [274, 233] on div "[MEDICAL_DATA] 80mg/ml (Dartemal)" at bounding box center [258, 239] width 110 height 12
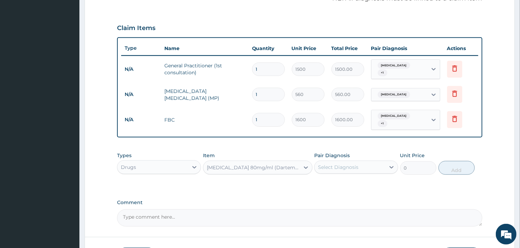
type input "750"
click at [351, 170] on div "Select Diagnosis" at bounding box center [350, 167] width 71 height 11
click at [323, 184] on input "checkbox" at bounding box center [321, 184] width 4 height 4
checkbox input "true"
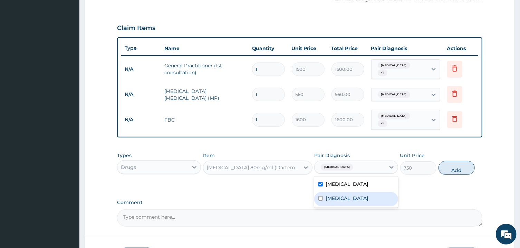
click at [323, 198] on input "checkbox" at bounding box center [321, 198] width 4 height 4
checkbox input "true"
click at [458, 169] on button "Add" at bounding box center [457, 168] width 37 height 14
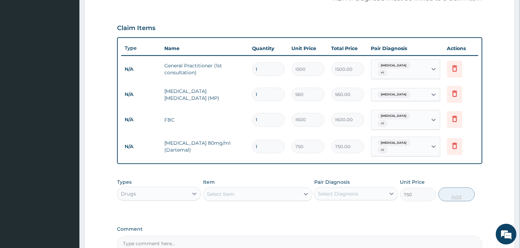
type input "0"
type input "0.00"
type input "6"
type input "4500.00"
type input "6"
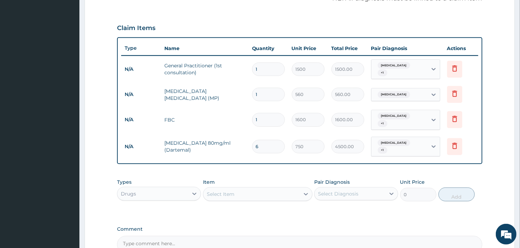
click at [283, 197] on div "Select Item" at bounding box center [252, 194] width 96 height 11
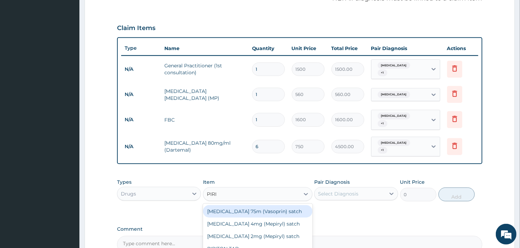
type input "PIRIT"
click at [274, 209] on div "PIRITON TAB" at bounding box center [258, 211] width 110 height 12
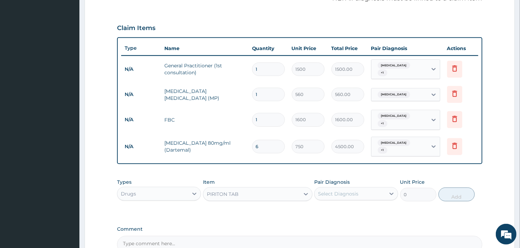
type input "20"
click at [352, 196] on div "Select Diagnosis" at bounding box center [338, 193] width 40 height 7
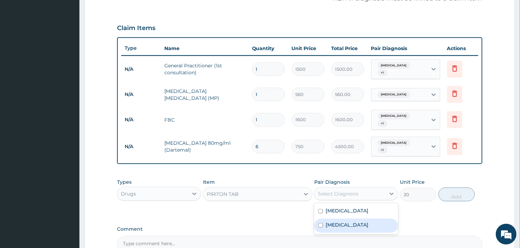
click at [320, 225] on input "checkbox" at bounding box center [321, 225] width 4 height 4
checkbox input "true"
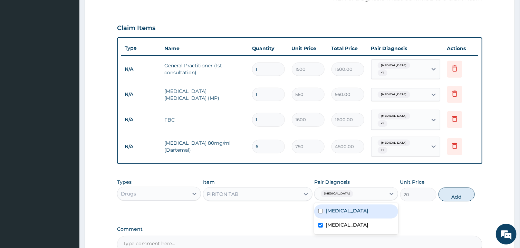
click at [322, 211] on input "checkbox" at bounding box center [321, 211] width 4 height 4
checkbox input "true"
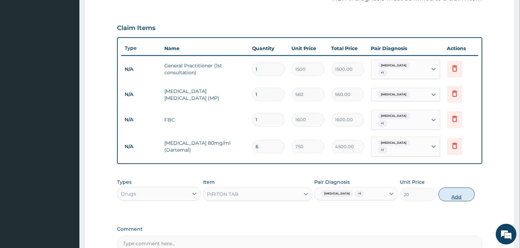
click at [454, 194] on button "Add" at bounding box center [457, 195] width 37 height 14
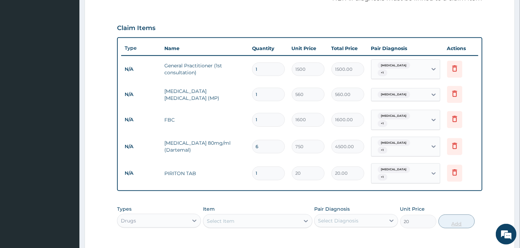
type input "0"
type input "10"
type input "200.00"
type input "10"
click at [270, 220] on div "Select Item" at bounding box center [252, 221] width 96 height 11
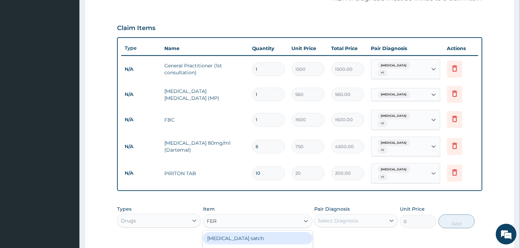
type input "FERR"
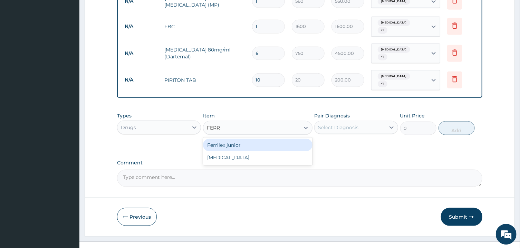
scroll to position [314, 0]
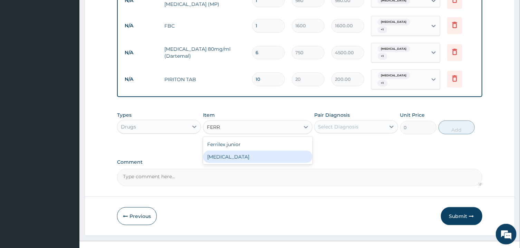
click at [255, 158] on div "FERROUS GLUCONATE" at bounding box center [258, 157] width 110 height 12
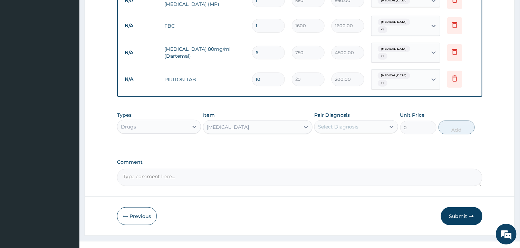
type input "10"
click at [361, 126] on div "Select Diagnosis" at bounding box center [350, 126] width 71 height 11
click at [320, 144] on input "checkbox" at bounding box center [321, 144] width 4 height 4
checkbox input "true"
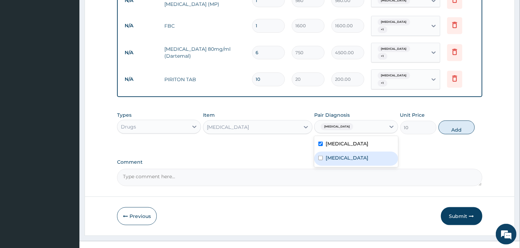
click at [320, 161] on div "[MEDICAL_DATA]" at bounding box center [357, 159] width 84 height 14
checkbox input "true"
click at [452, 128] on button "Add" at bounding box center [457, 128] width 37 height 14
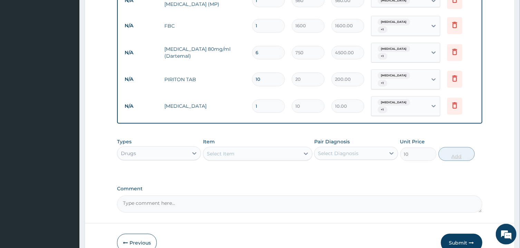
type input "0"
type input "0.00"
type input "2"
type input "20.00"
type input "21"
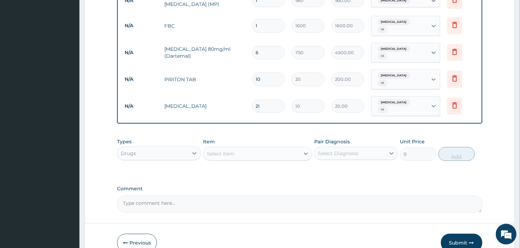
type input "210.00"
type input "21"
click at [285, 149] on div "Select Item" at bounding box center [252, 153] width 96 height 11
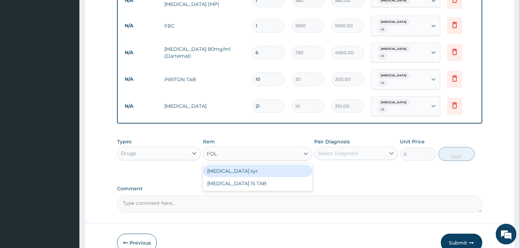
type input "FOLI"
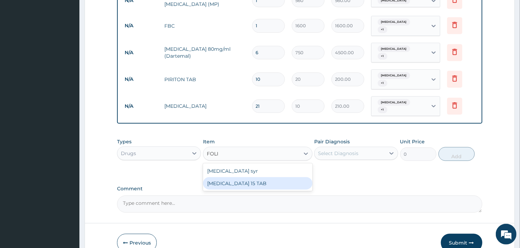
click at [274, 182] on div "FOLIC ACID 15 TAB" at bounding box center [258, 183] width 110 height 12
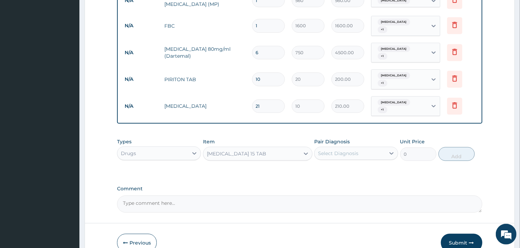
type input "200"
click at [359, 157] on div "Select Diagnosis" at bounding box center [350, 153] width 71 height 11
click at [322, 171] on input "checkbox" at bounding box center [321, 171] width 4 height 4
checkbox input "true"
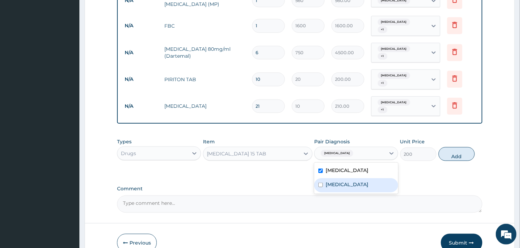
click at [322, 184] on input "checkbox" at bounding box center [321, 185] width 4 height 4
checkbox input "true"
click at [458, 154] on button "Add" at bounding box center [457, 154] width 37 height 14
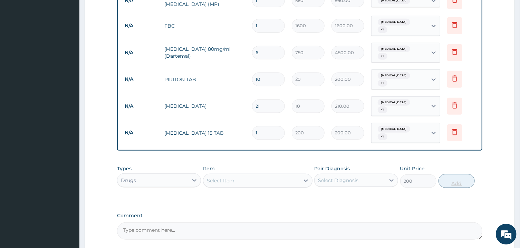
type input "0"
click at [249, 179] on div "Select Item" at bounding box center [252, 180] width 96 height 11
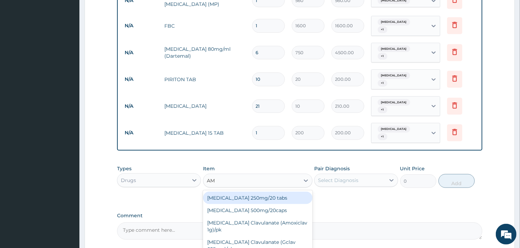
type input "A"
type input "LISI"
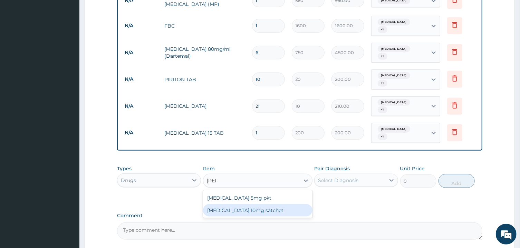
click at [244, 213] on div "Lisinopril 10mg satchet" at bounding box center [258, 210] width 110 height 12
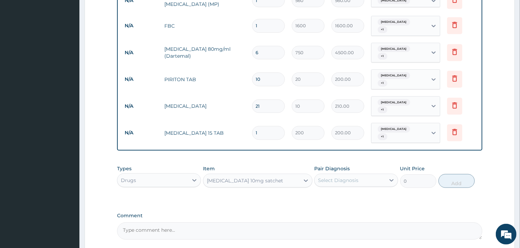
type input "800"
click at [351, 181] on div "Select Diagnosis" at bounding box center [338, 180] width 40 height 7
click at [322, 198] on input "checkbox" at bounding box center [321, 197] width 4 height 4
checkbox input "true"
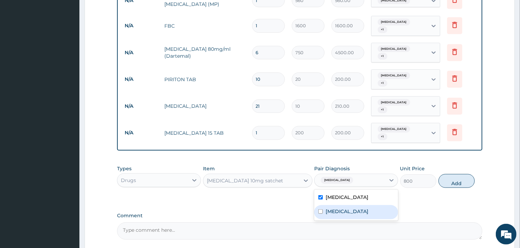
click at [322, 211] on input "checkbox" at bounding box center [321, 211] width 4 height 4
checkbox input "true"
click at [461, 182] on button "Add" at bounding box center [457, 181] width 37 height 14
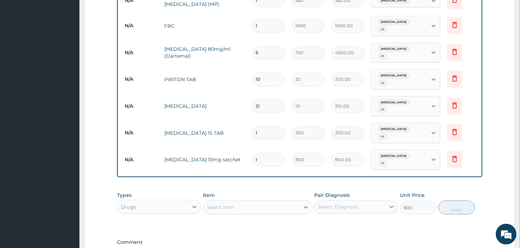
type input "0"
click at [278, 204] on div "Select Item" at bounding box center [252, 207] width 96 height 11
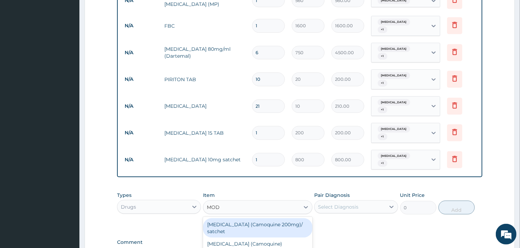
type input "MODU"
click at [274, 225] on div "Normoretic (Moduretic) satchet" at bounding box center [258, 224] width 110 height 12
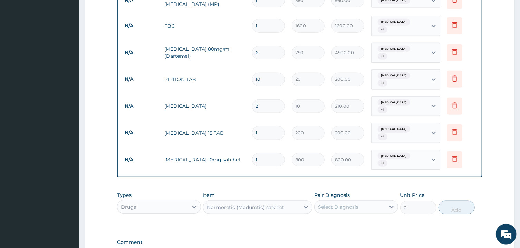
type input "300"
click at [348, 206] on div "Select Diagnosis" at bounding box center [338, 207] width 40 height 7
click at [320, 225] on input "checkbox" at bounding box center [321, 224] width 4 height 4
checkbox input "true"
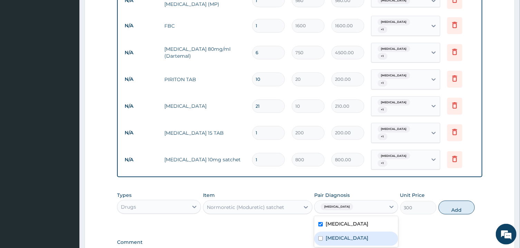
click at [321, 237] on input "checkbox" at bounding box center [321, 238] width 4 height 4
checkbox input "true"
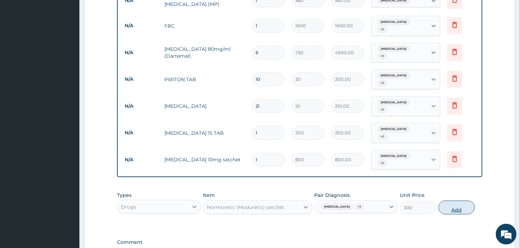
click at [454, 208] on button "Add" at bounding box center [457, 208] width 37 height 14
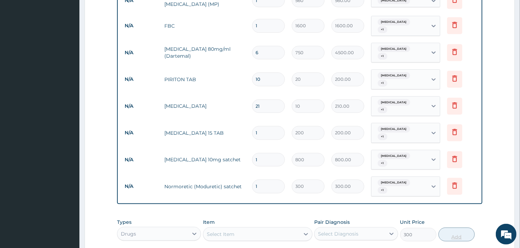
type input "0"
click at [283, 236] on div "Select Item" at bounding box center [252, 234] width 96 height 11
type input "VASO"
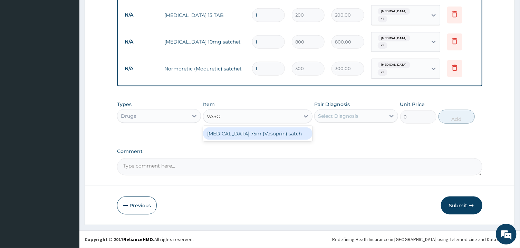
click at [274, 138] on div "Aspirin 75m (Vasoprin) satch" at bounding box center [258, 134] width 110 height 12
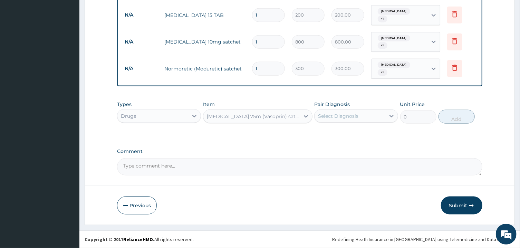
type input "100"
click at [343, 119] on div "Select Diagnosis" at bounding box center [350, 116] width 71 height 11
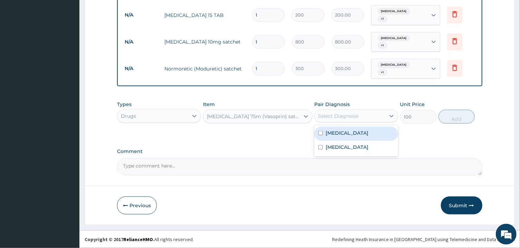
click at [322, 132] on input "checkbox" at bounding box center [321, 133] width 4 height 4
checkbox input "true"
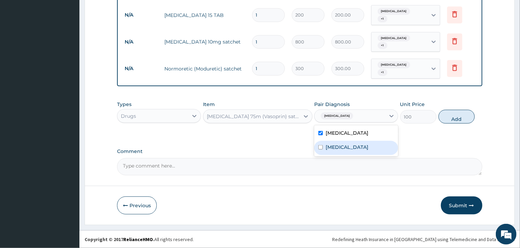
click at [321, 146] on input "checkbox" at bounding box center [321, 147] width 4 height 4
checkbox input "true"
click at [455, 117] on button "Add" at bounding box center [457, 117] width 37 height 14
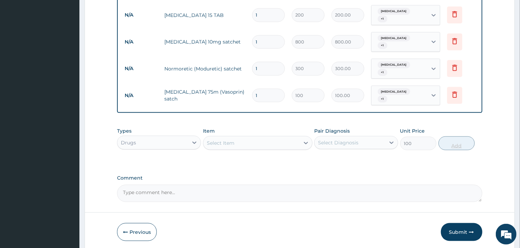
type input "0"
click at [338, 190] on textarea "Comment" at bounding box center [299, 193] width 365 height 17
type textarea "ICON JULY BILL 2025"
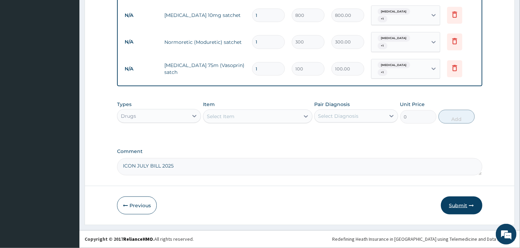
click at [462, 203] on button "Submit" at bounding box center [461, 206] width 41 height 18
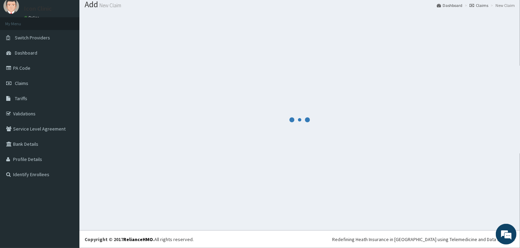
scroll to position [22, 0]
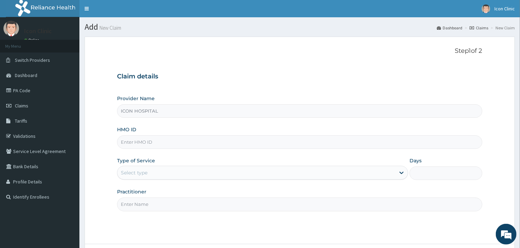
click at [365, 142] on input "HMO ID" at bounding box center [299, 141] width 365 height 13
type input "AHS/EAG/RS-F/24/50B"
click at [336, 173] on div "Select type" at bounding box center [257, 172] width 278 height 11
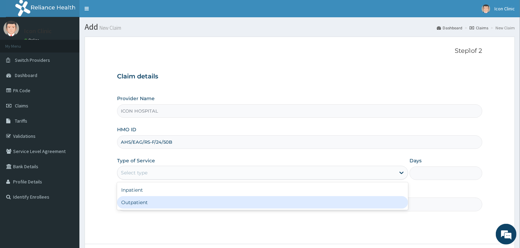
click at [284, 201] on div "Outpatient" at bounding box center [262, 202] width 291 height 12
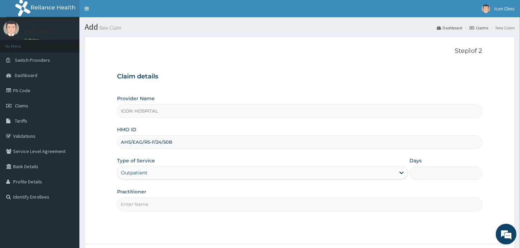
type input "1"
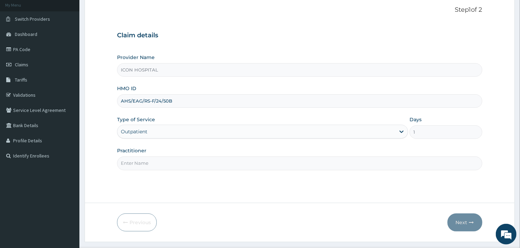
click at [330, 163] on input "Practitioner" at bounding box center [299, 163] width 365 height 13
type input "[PERSON_NAME]"
click at [462, 220] on button "Next" at bounding box center [465, 223] width 35 height 18
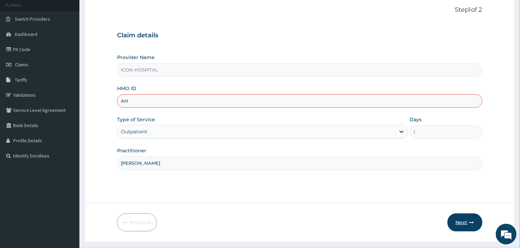
type input "A"
click at [465, 217] on button "Next" at bounding box center [465, 223] width 35 height 18
click at [330, 161] on input "[PERSON_NAME]" at bounding box center [299, 163] width 365 height 13
click at [314, 132] on div "Outpatient" at bounding box center [257, 131] width 278 height 11
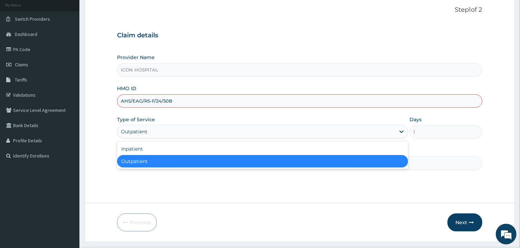
click at [314, 132] on div "Outpatient" at bounding box center [257, 131] width 278 height 11
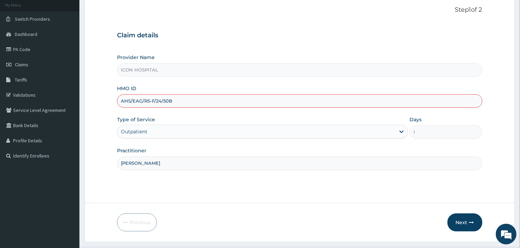
click at [307, 163] on input "[PERSON_NAME]" at bounding box center [299, 163] width 365 height 13
click at [462, 221] on button "Next" at bounding box center [465, 223] width 35 height 18
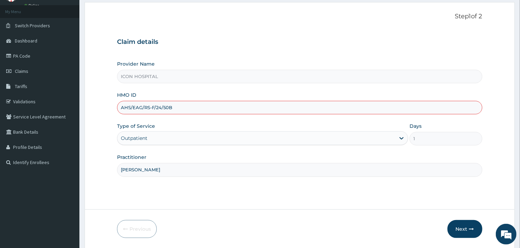
scroll to position [0, 0]
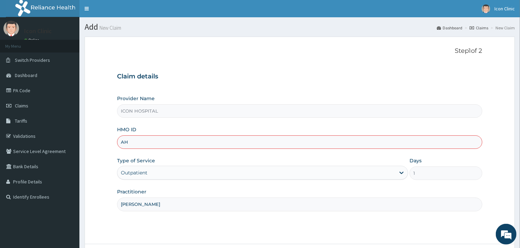
type input "A"
type input "MPP/10049/A"
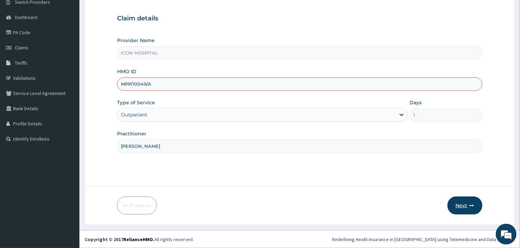
click at [462, 204] on button "Next" at bounding box center [465, 206] width 35 height 18
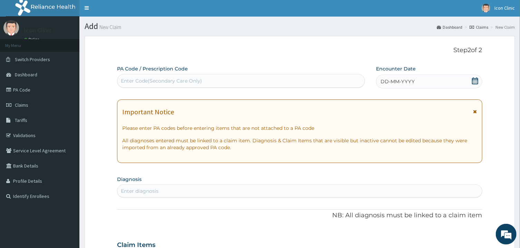
scroll to position [0, 0]
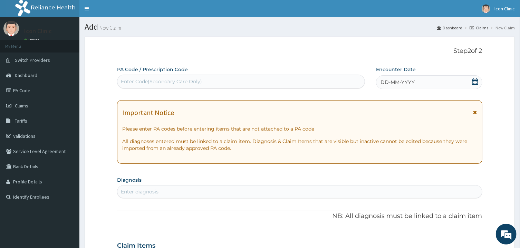
click at [473, 82] on icon at bounding box center [475, 81] width 7 height 7
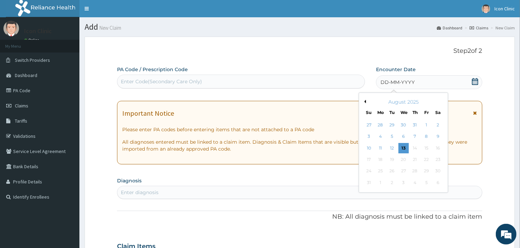
click at [365, 101] on button "Previous Month" at bounding box center [364, 101] width 3 height 3
click at [416, 160] on div "24" at bounding box center [415, 159] width 10 height 10
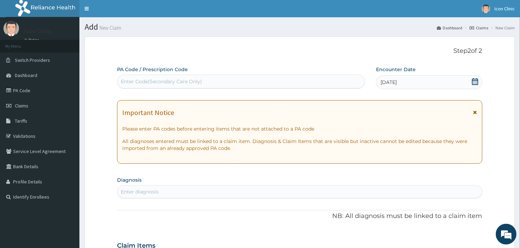
click at [408, 191] on div "Enter diagnosis" at bounding box center [300, 191] width 365 height 11
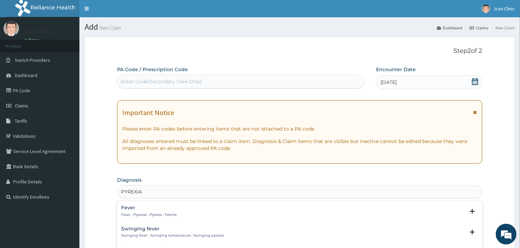
scroll to position [84, 0]
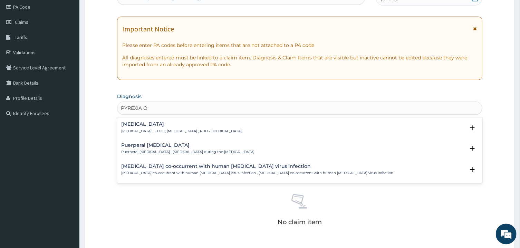
type input "PYREXIA OF"
click at [186, 128] on div "Pyrexia of unknown origin Fever of unknown origin , F.U.O. , Pyrexia of unknown…" at bounding box center [181, 128] width 121 height 12
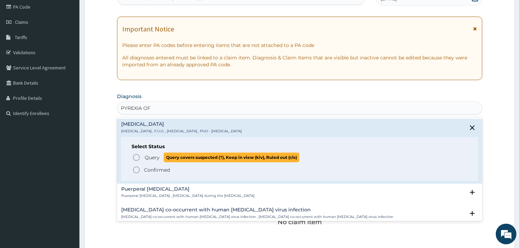
click at [135, 159] on icon "status option query" at bounding box center [136, 157] width 8 height 8
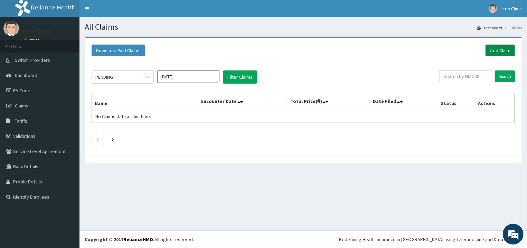
click at [497, 49] on link "Add Claim" at bounding box center [500, 51] width 29 height 12
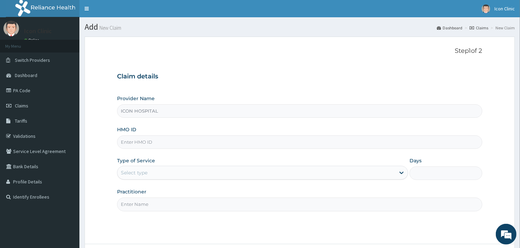
click at [301, 143] on input "HMO ID" at bounding box center [299, 141] width 365 height 13
type input "MMP/10049/A"
click at [300, 172] on div "Select type" at bounding box center [257, 172] width 278 height 11
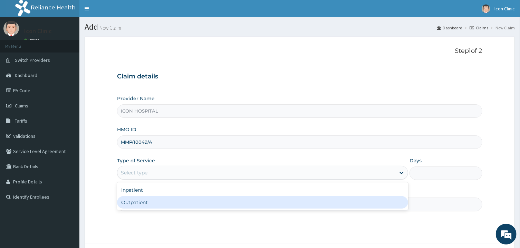
click at [244, 205] on div "Outpatient" at bounding box center [262, 202] width 291 height 12
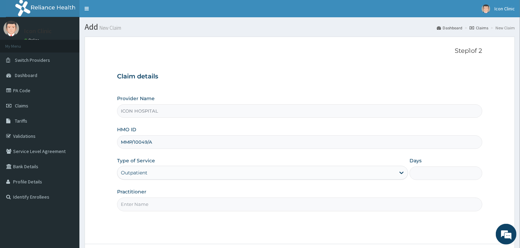
type input "1"
click at [257, 208] on input "Practitioner" at bounding box center [299, 204] width 365 height 13
type input "[PERSON_NAME]"
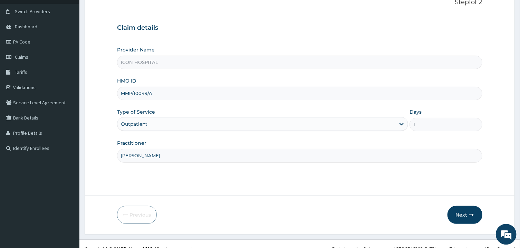
scroll to position [58, 0]
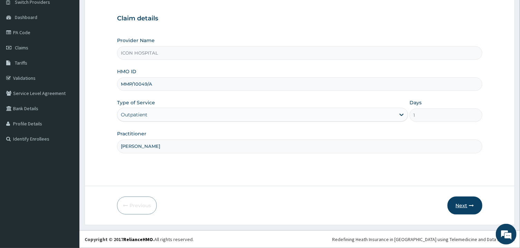
click at [459, 205] on button "Next" at bounding box center [465, 206] width 35 height 18
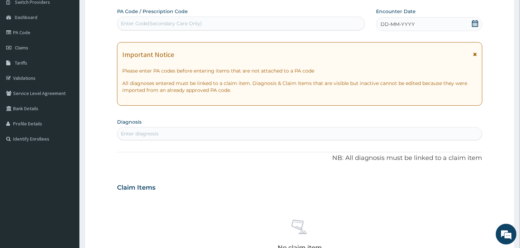
scroll to position [0, 0]
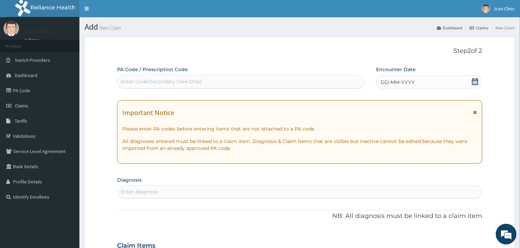
click at [474, 80] on icon at bounding box center [475, 81] width 6 height 7
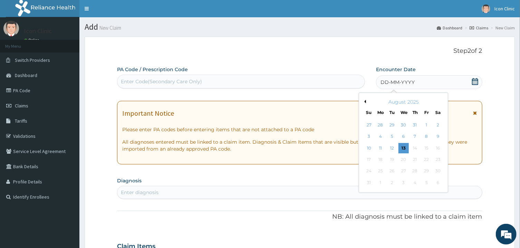
click at [364, 103] on button "Previous Month" at bounding box center [364, 101] width 3 height 3
click at [415, 158] on div "24" at bounding box center [415, 159] width 10 height 10
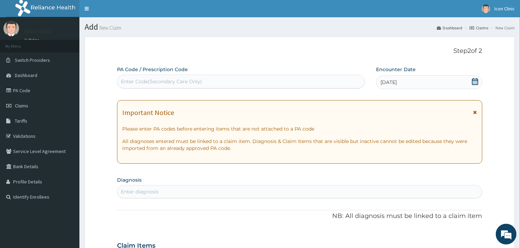
click at [391, 191] on div "Enter diagnosis" at bounding box center [300, 191] width 365 height 11
type input "[MEDICAL_DATA]"
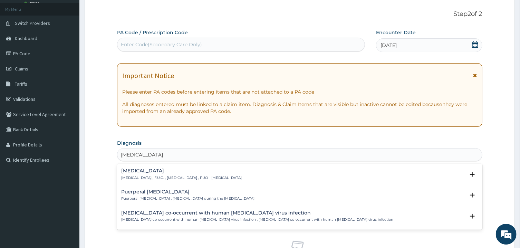
scroll to position [55, 0]
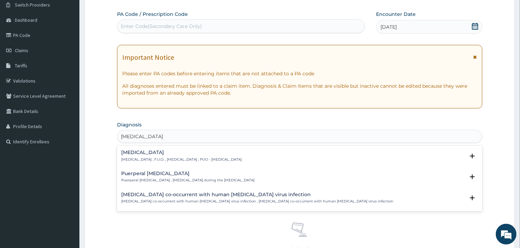
click at [199, 155] on h4 "[MEDICAL_DATA]" at bounding box center [181, 152] width 121 height 5
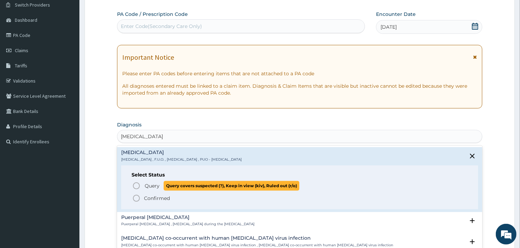
click at [136, 186] on icon "status option query" at bounding box center [136, 186] width 8 height 8
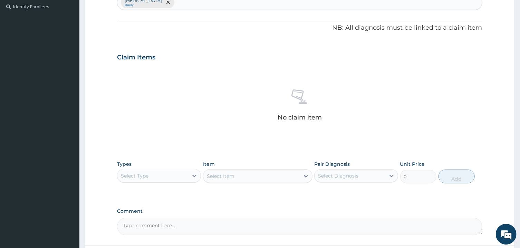
scroll to position [213, 0]
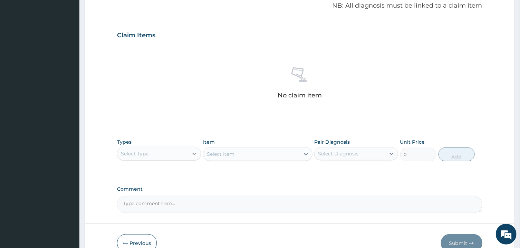
click at [196, 154] on icon at bounding box center [194, 153] width 7 height 7
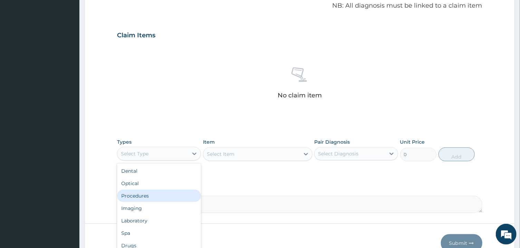
click at [166, 195] on div "Procedures" at bounding box center [159, 196] width 84 height 12
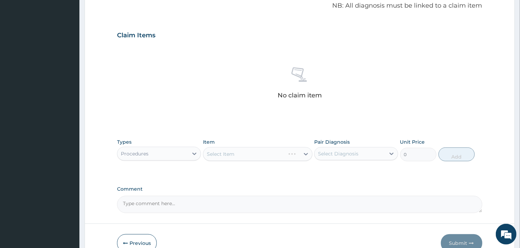
click at [249, 155] on div "Select Item" at bounding box center [258, 154] width 110 height 14
click at [249, 155] on div "Select Item" at bounding box center [252, 154] width 96 height 11
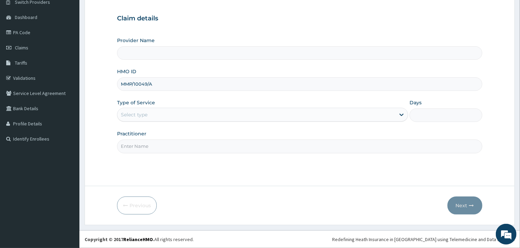
scroll to position [58, 0]
type input "MMP/10049/A"
click at [257, 113] on div "Select type" at bounding box center [257, 114] width 278 height 11
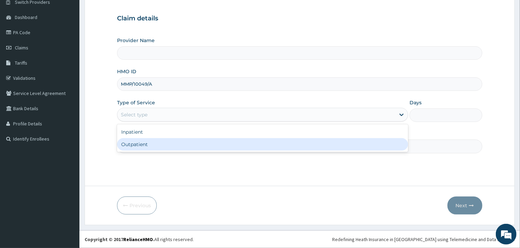
click at [230, 144] on div "Outpatient" at bounding box center [262, 144] width 291 height 12
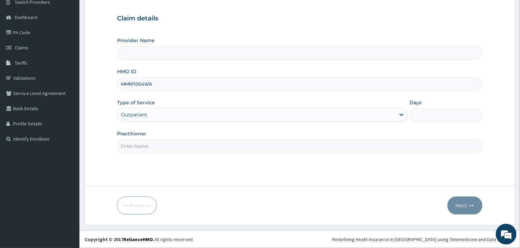
type input "1"
click at [230, 149] on input "Practitioner" at bounding box center [299, 146] width 365 height 13
type input "[PERSON_NAME]"
click at [459, 203] on button "Next" at bounding box center [465, 206] width 35 height 18
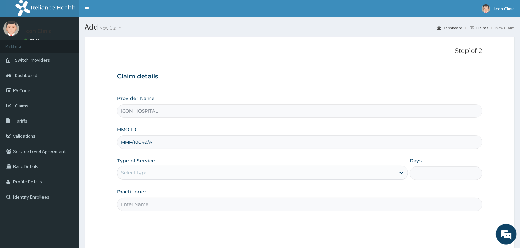
type input "MMP/10049/A"
click at [306, 172] on div "Select type" at bounding box center [257, 172] width 278 height 11
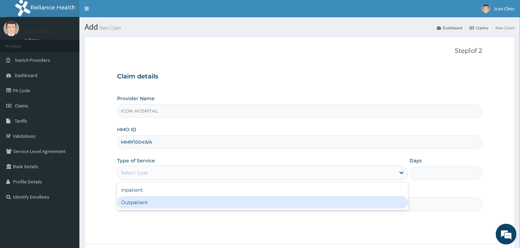
click at [275, 203] on div "Outpatient" at bounding box center [262, 202] width 291 height 12
type input "1"
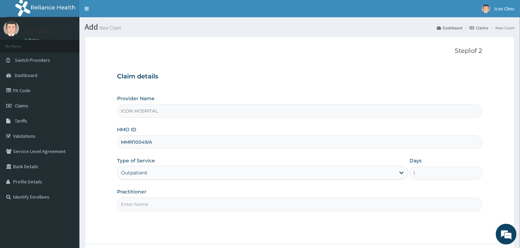
click at [279, 206] on input "Practitioner" at bounding box center [299, 204] width 365 height 13
type input "O"
type input "[PERSON_NAME]"
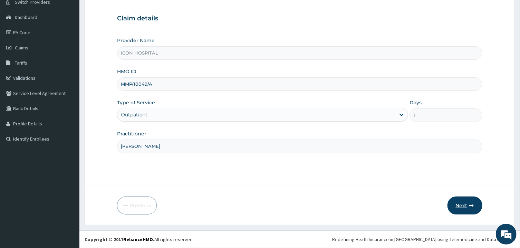
click at [464, 206] on button "Next" at bounding box center [465, 206] width 35 height 18
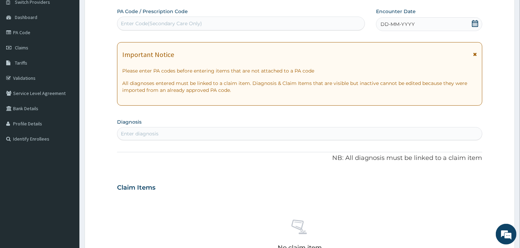
click at [472, 24] on icon at bounding box center [475, 23] width 7 height 7
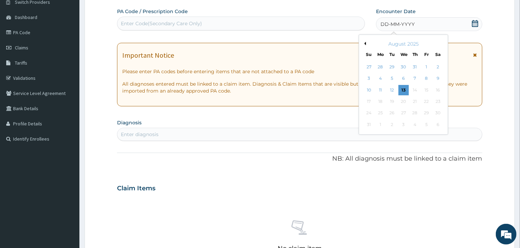
click at [365, 43] on button "Previous Month" at bounding box center [364, 43] width 3 height 3
click at [416, 99] on div "24" at bounding box center [415, 101] width 10 height 10
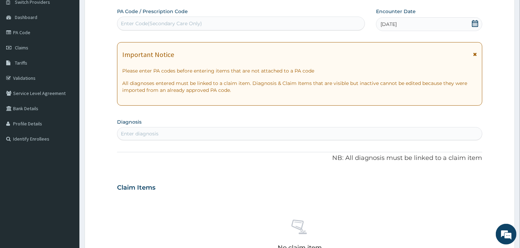
click at [260, 132] on div "Enter diagnosis" at bounding box center [300, 133] width 365 height 11
type input "PYREXIA OF U"
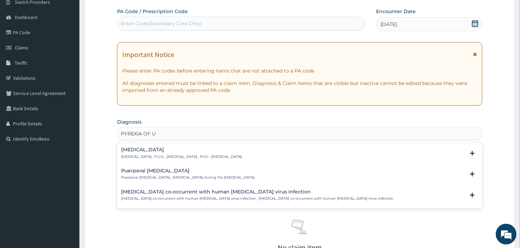
click at [189, 149] on h4 "[MEDICAL_DATA]" at bounding box center [181, 149] width 121 height 5
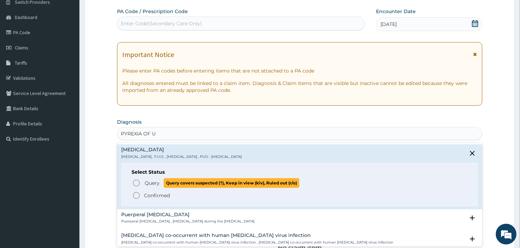
click at [136, 184] on icon "status option query" at bounding box center [136, 183] width 8 height 8
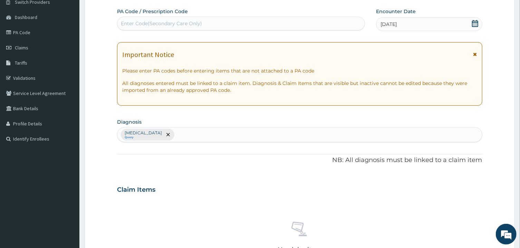
scroll to position [225, 0]
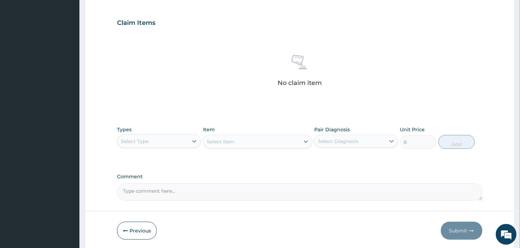
click at [187, 142] on div "Select Type" at bounding box center [153, 140] width 71 height 11
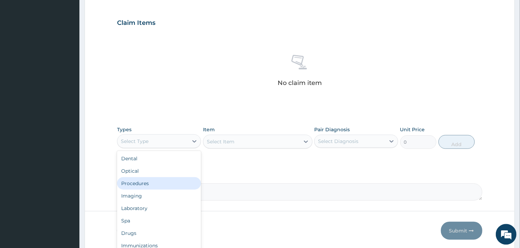
click at [146, 184] on div "Procedures" at bounding box center [159, 183] width 84 height 12
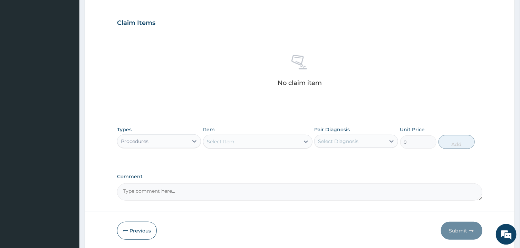
click at [279, 142] on div "Select Item" at bounding box center [252, 141] width 96 height 11
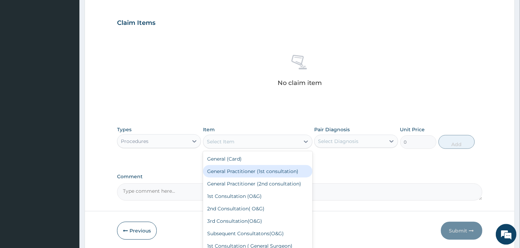
click at [269, 175] on div "General Practitioner (1st consultation)" at bounding box center [258, 171] width 110 height 12
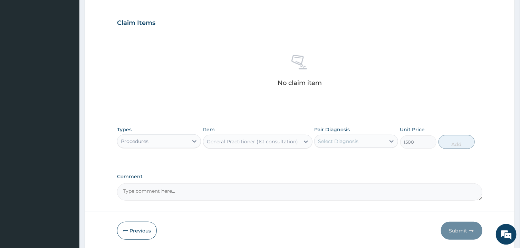
type input "1500"
click at [380, 146] on div "Select Diagnosis" at bounding box center [350, 140] width 71 height 11
click at [324, 157] on div "[MEDICAL_DATA]" at bounding box center [357, 159] width 84 height 14
checkbox input "true"
click at [453, 142] on button "Add" at bounding box center [457, 142] width 37 height 14
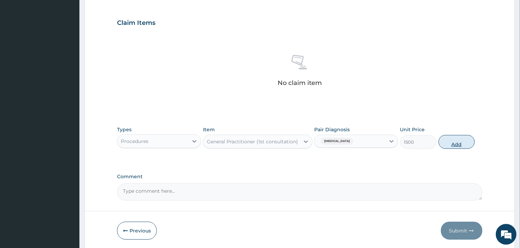
scroll to position [217, 0]
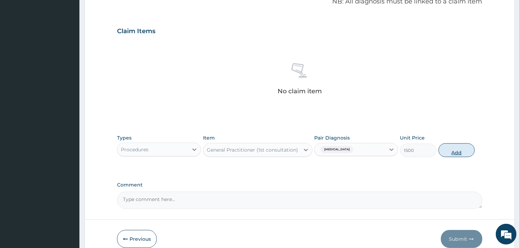
type input "0"
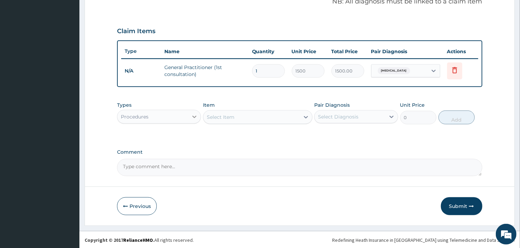
click at [195, 119] on icon at bounding box center [194, 116] width 7 height 7
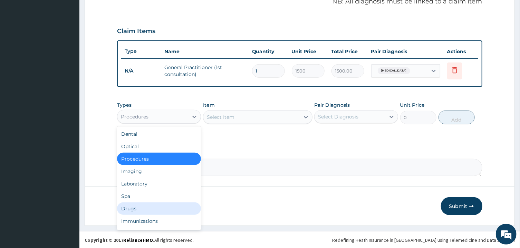
click at [135, 211] on div "Drugs" at bounding box center [159, 209] width 84 height 12
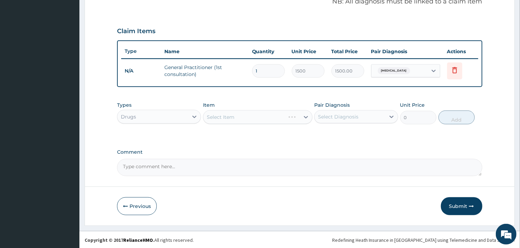
click at [250, 119] on div "Select Item" at bounding box center [258, 117] width 110 height 14
click at [250, 119] on div "Select Item" at bounding box center [252, 117] width 96 height 11
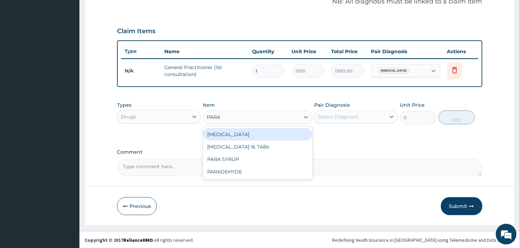
type input "PARAC"
click at [248, 133] on div "[MEDICAL_DATA] 16 TABs" at bounding box center [258, 134] width 110 height 12
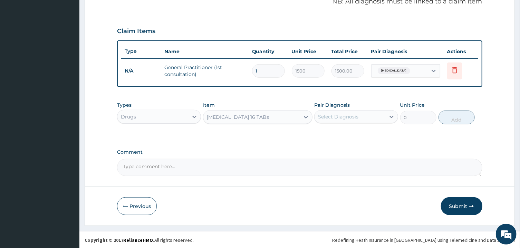
type input "200"
click at [343, 116] on div "Select Diagnosis" at bounding box center [338, 116] width 40 height 7
click at [343, 130] on label "[MEDICAL_DATA]" at bounding box center [347, 133] width 43 height 7
checkbox input "true"
click at [454, 118] on button "Add" at bounding box center [457, 118] width 37 height 14
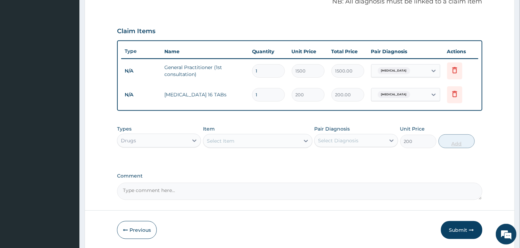
type input "0"
click at [242, 144] on div "Select Item" at bounding box center [252, 140] width 96 height 11
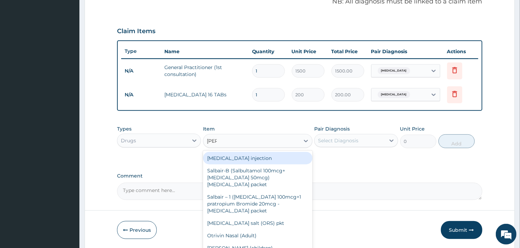
type input "[PERSON_NAME]"
click at [238, 158] on div "[MEDICAL_DATA] injection" at bounding box center [258, 158] width 110 height 12
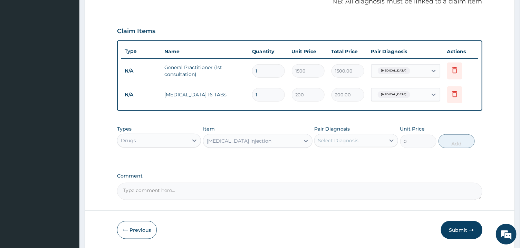
type input "400"
click at [368, 141] on div "Select Diagnosis" at bounding box center [350, 140] width 71 height 11
click at [350, 156] on label "[MEDICAL_DATA]" at bounding box center [347, 157] width 43 height 7
checkbox input "true"
click at [461, 140] on button "Add" at bounding box center [457, 141] width 37 height 14
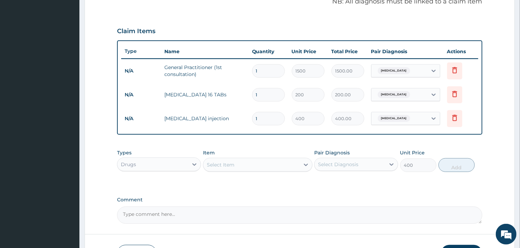
type input "0"
type input "0.00"
type input "2"
type input "800.00"
type input "2"
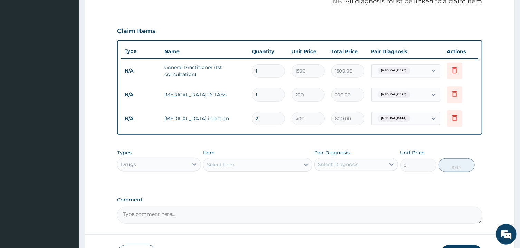
click at [263, 167] on div "Select Item" at bounding box center [252, 164] width 96 height 11
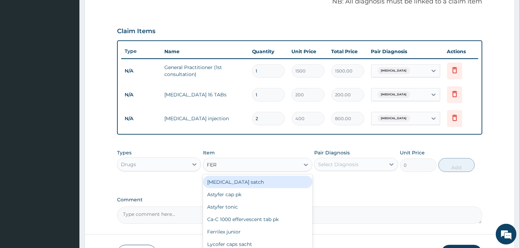
type input "FERR"
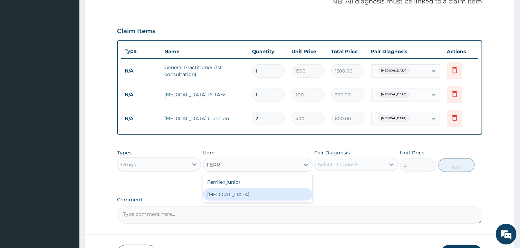
click at [246, 193] on div "[MEDICAL_DATA]" at bounding box center [258, 194] width 110 height 12
type input "10"
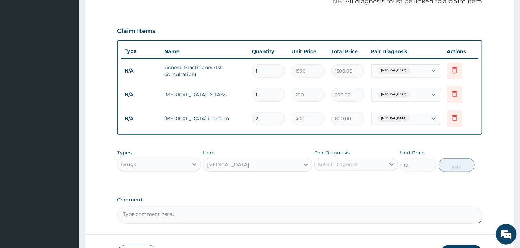
click at [360, 169] on div "Select Diagnosis" at bounding box center [350, 164] width 71 height 11
click at [327, 183] on label "[MEDICAL_DATA]" at bounding box center [347, 181] width 43 height 7
checkbox input "true"
click at [458, 169] on button "Add" at bounding box center [457, 165] width 37 height 14
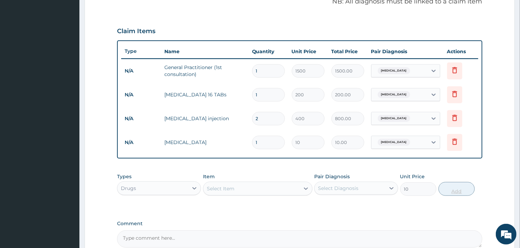
type input "0"
type input "2"
type input "20.00"
type input "21"
type input "210.00"
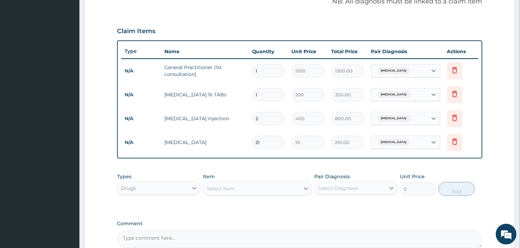
type input "21"
click at [274, 191] on div "Select Item" at bounding box center [252, 188] width 96 height 11
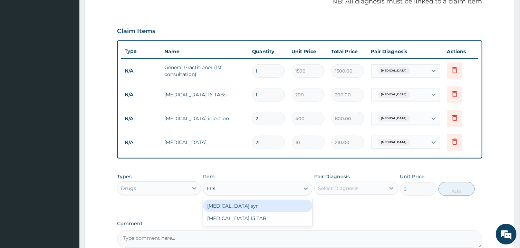
type input "FOLI"
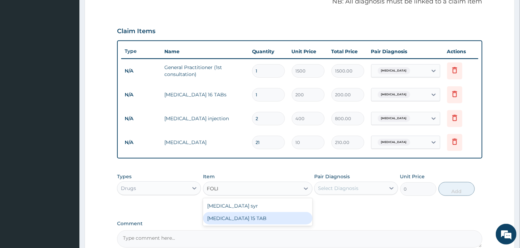
click at [242, 218] on div "[MEDICAL_DATA] 15 TAB" at bounding box center [258, 218] width 110 height 12
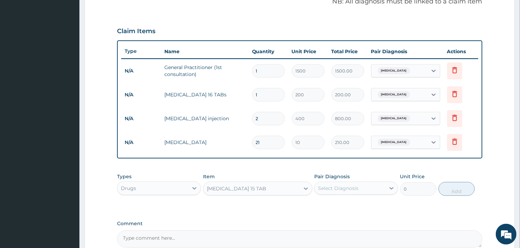
type input "200"
click at [346, 191] on div "Select Diagnosis" at bounding box center [350, 188] width 71 height 11
click at [324, 205] on div "[MEDICAL_DATA]" at bounding box center [357, 206] width 84 height 14
checkbox input "true"
click at [456, 191] on button "Add" at bounding box center [457, 189] width 37 height 14
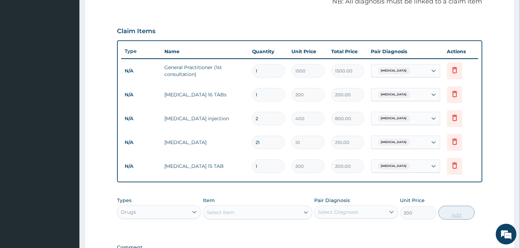
type input "0"
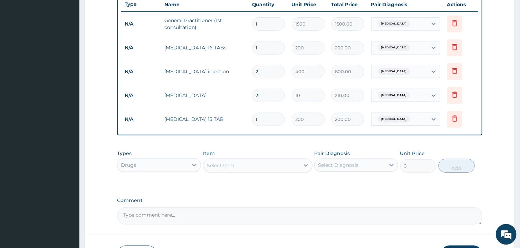
scroll to position [268, 0]
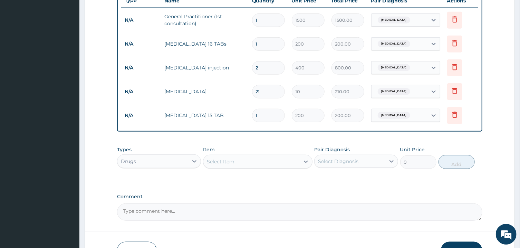
click at [225, 209] on textarea "Comment" at bounding box center [299, 212] width 365 height 17
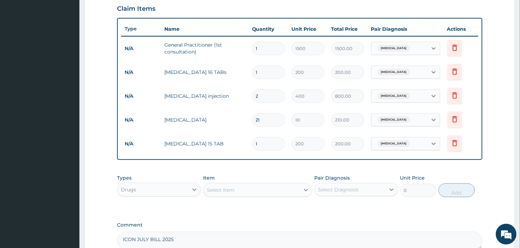
type textarea "ICON JULY BILL 2025"
click at [281, 192] on div "Select Item" at bounding box center [252, 190] width 96 height 11
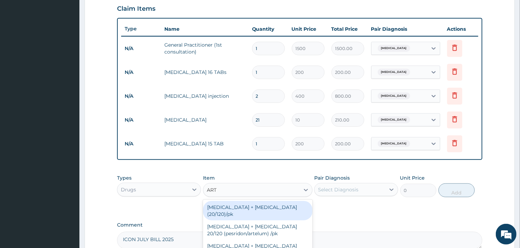
type input "ARTE"
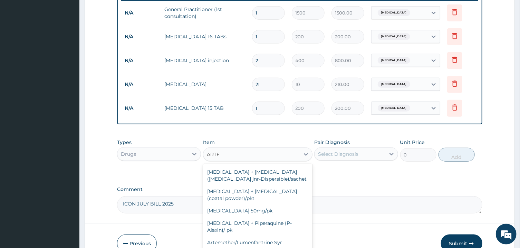
scroll to position [312, 0]
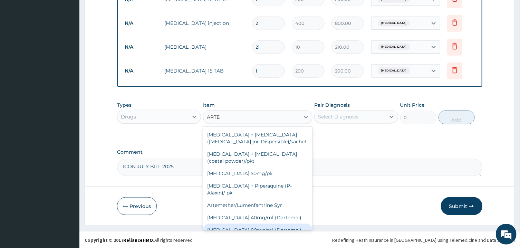
click at [260, 224] on div "[MEDICAL_DATA] 80mg/ml (Dartemal)" at bounding box center [258, 230] width 110 height 12
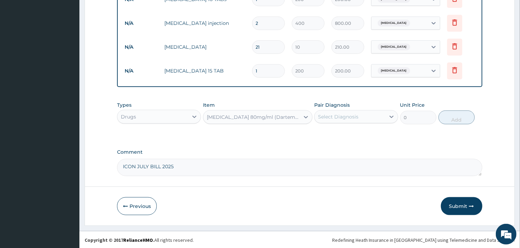
type input "750"
click at [367, 117] on div "Select Diagnosis" at bounding box center [350, 116] width 71 height 11
click at [337, 135] on label "[MEDICAL_DATA]" at bounding box center [347, 133] width 43 height 7
checkbox input "true"
click at [456, 116] on button "Add" at bounding box center [457, 118] width 37 height 14
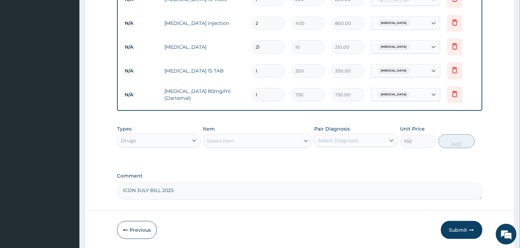
type input "0"
click at [275, 98] on input "1" at bounding box center [268, 94] width 33 height 13
type input "0.00"
type input "6"
type input "4500.00"
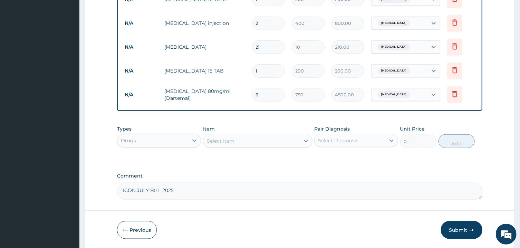
type input "6"
click at [463, 225] on button "Submit" at bounding box center [461, 230] width 41 height 18
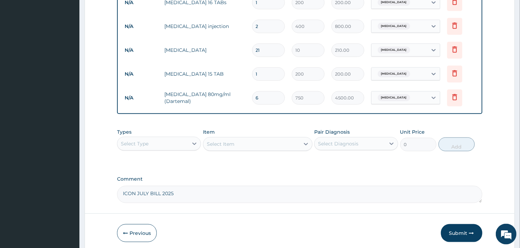
scroll to position [336, 0]
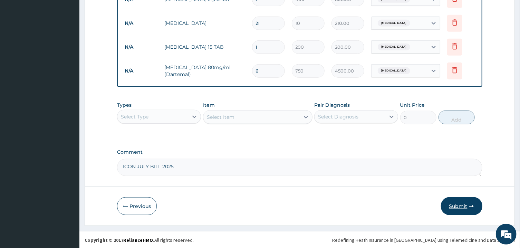
click at [461, 202] on button "Submit" at bounding box center [461, 206] width 41 height 18
click at [137, 207] on button "Previous" at bounding box center [137, 206] width 40 height 18
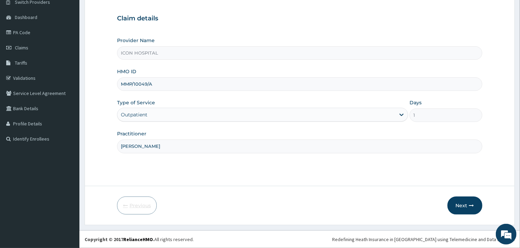
scroll to position [58, 0]
click at [402, 116] on icon at bounding box center [401, 114] width 7 height 7
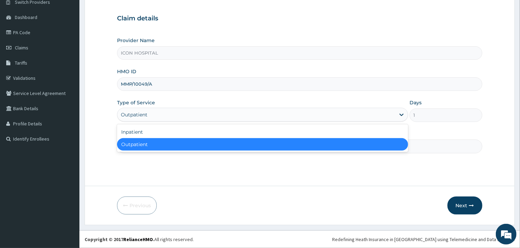
click at [310, 145] on div "Outpatient" at bounding box center [262, 144] width 291 height 12
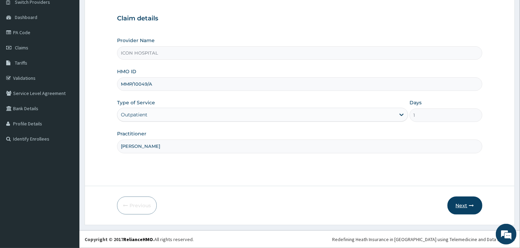
click at [462, 206] on button "Next" at bounding box center [465, 206] width 35 height 18
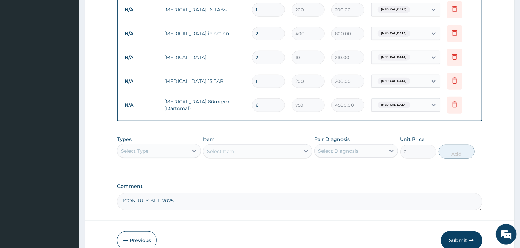
scroll to position [336, 0]
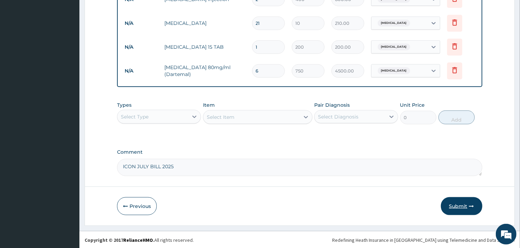
click at [456, 205] on button "Submit" at bounding box center [461, 206] width 41 height 18
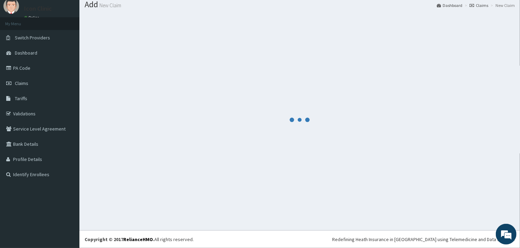
scroll to position [22, 0]
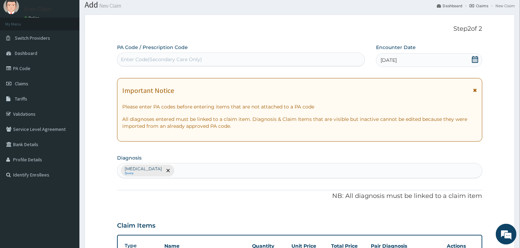
click at [476, 90] on icon at bounding box center [476, 90] width 4 height 5
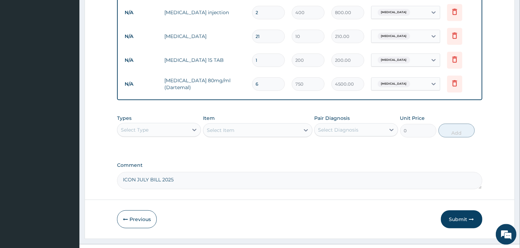
scroll to position [261, 0]
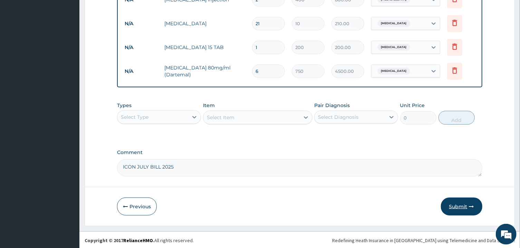
click at [457, 204] on button "Submit" at bounding box center [461, 207] width 41 height 18
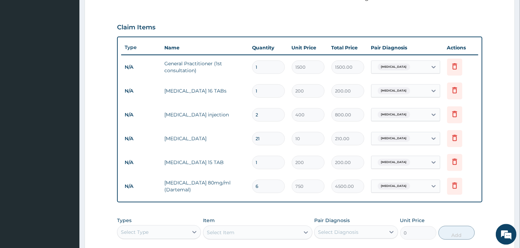
scroll to position [306, 0]
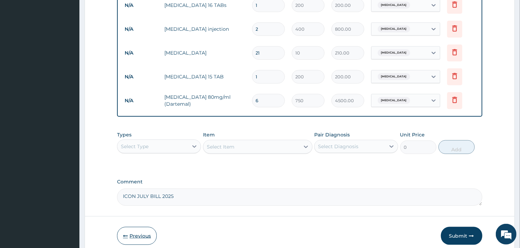
click at [142, 237] on button "Previous" at bounding box center [137, 236] width 40 height 18
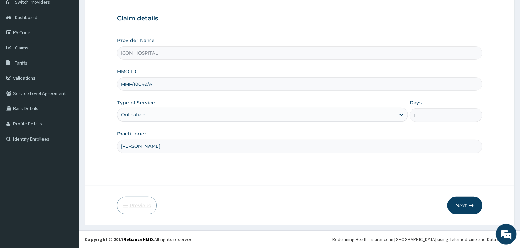
scroll to position [58, 0]
click at [130, 84] on input "MMP/10049/A" at bounding box center [299, 83] width 365 height 13
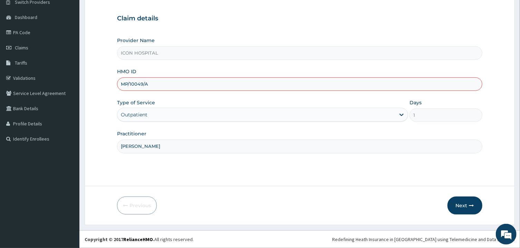
type input "MPP/10049/A"
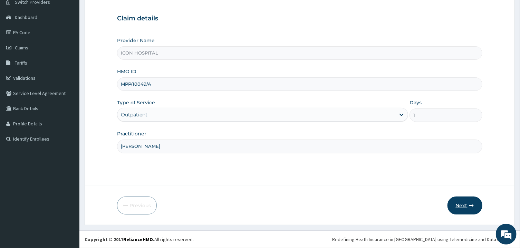
click at [461, 204] on button "Next" at bounding box center [465, 206] width 35 height 18
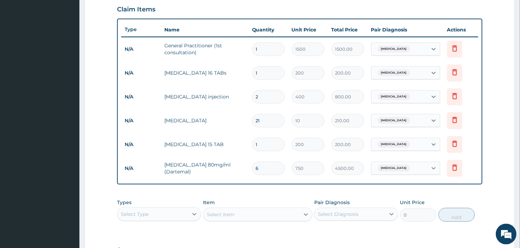
scroll to position [336, 0]
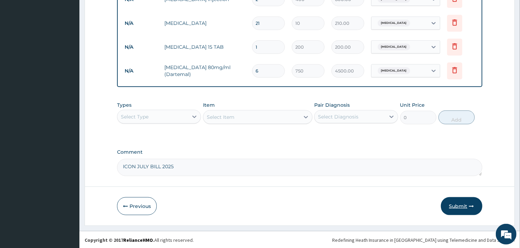
click at [456, 203] on button "Submit" at bounding box center [461, 206] width 41 height 18
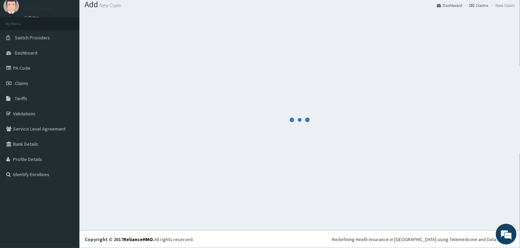
scroll to position [22, 0]
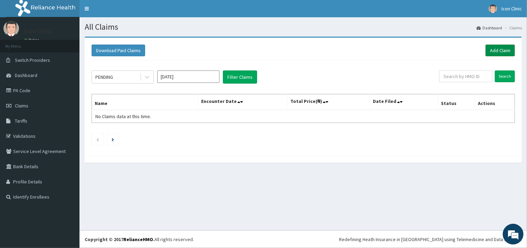
click at [492, 50] on link "Add Claim" at bounding box center [500, 51] width 29 height 12
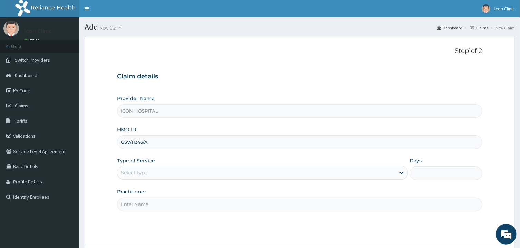
type input "GSV/11343/A"
click at [364, 173] on div "Select type" at bounding box center [257, 172] width 278 height 11
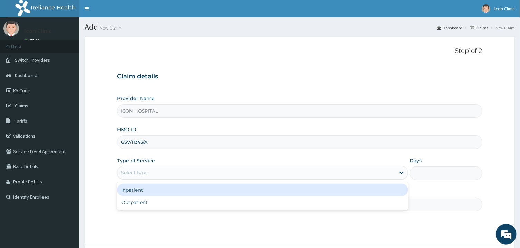
click at [324, 189] on div "Inpatient" at bounding box center [262, 190] width 291 height 12
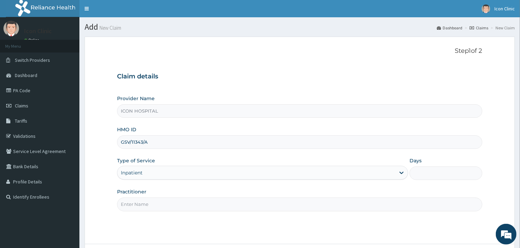
click at [424, 172] on input "Days" at bounding box center [446, 173] width 73 height 13
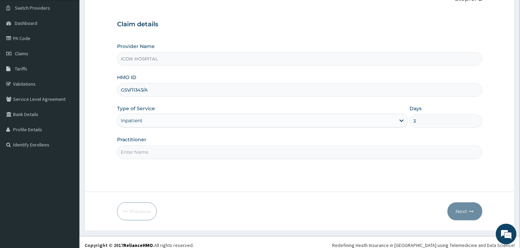
type input "3"
click at [358, 157] on input "Practitioner" at bounding box center [299, 152] width 365 height 13
type input "[PERSON_NAME]"
click at [466, 211] on button "Next" at bounding box center [465, 212] width 35 height 18
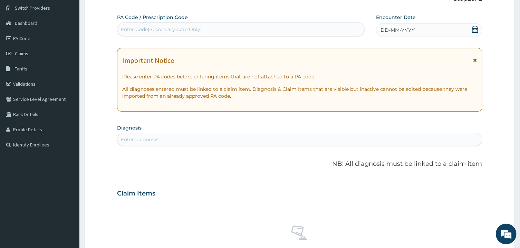
scroll to position [0, 0]
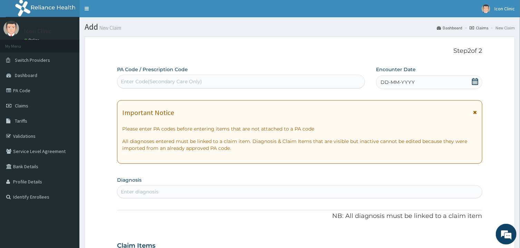
click at [473, 81] on icon at bounding box center [475, 81] width 7 height 7
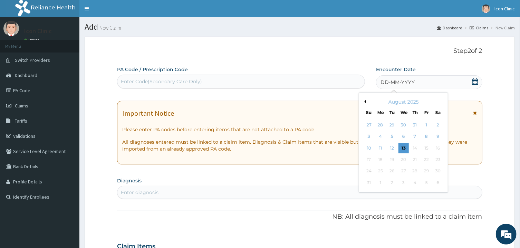
click at [367, 102] on div "August 2025" at bounding box center [403, 101] width 83 height 7
click at [365, 102] on button "Previous Month" at bounding box center [364, 101] width 3 height 3
click at [370, 147] on div "13" at bounding box center [369, 148] width 10 height 10
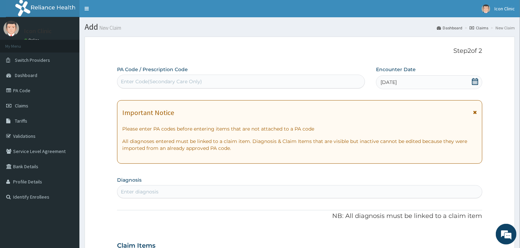
click at [328, 79] on div "Enter Code(Secondary Care Only)" at bounding box center [241, 81] width 247 height 11
type input "PA/2895CF"
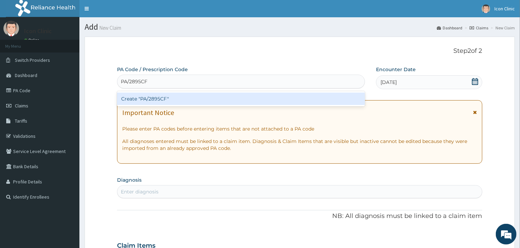
click at [325, 96] on div "Create "PA/2895CF"" at bounding box center [241, 99] width 248 height 12
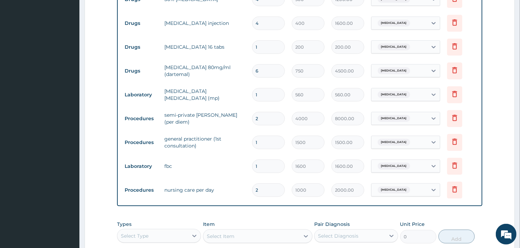
scroll to position [431, 0]
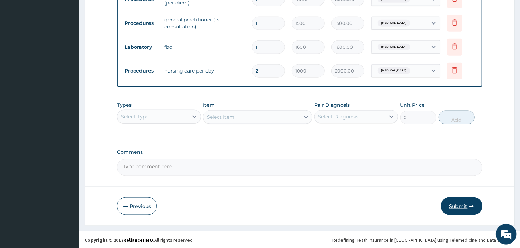
click at [460, 205] on button "Submit" at bounding box center [461, 206] width 41 height 18
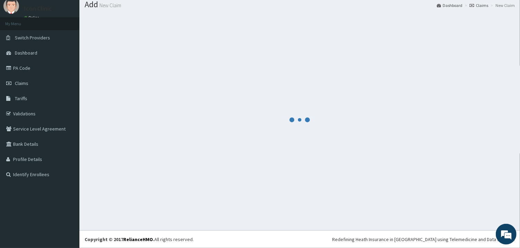
scroll to position [22, 0]
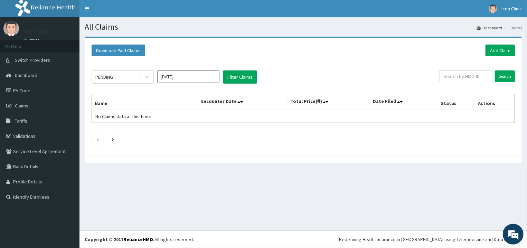
click at [185, 75] on input "[DATE]" at bounding box center [188, 77] width 62 height 12
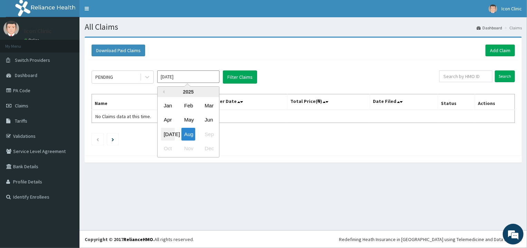
click at [167, 133] on div "[DATE]" at bounding box center [168, 134] width 14 height 13
type input "[DATE]"
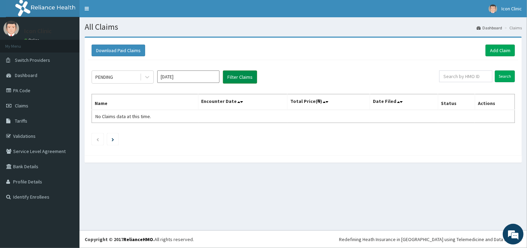
click at [245, 76] on button "Filter Claims" at bounding box center [240, 77] width 34 height 13
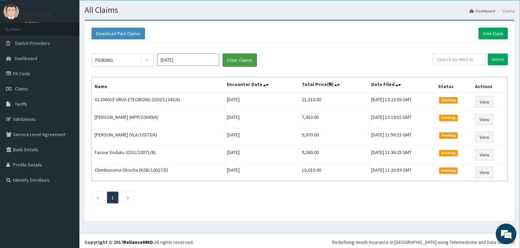
scroll to position [20, 0]
